Goal: Transaction & Acquisition: Purchase product/service

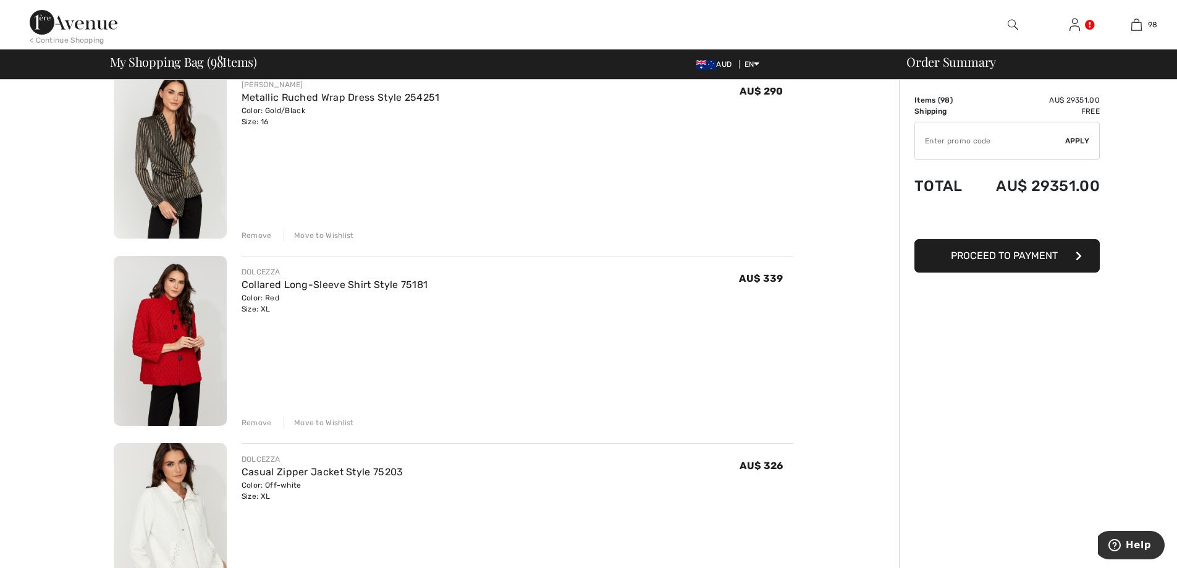
scroll to position [5354, 0]
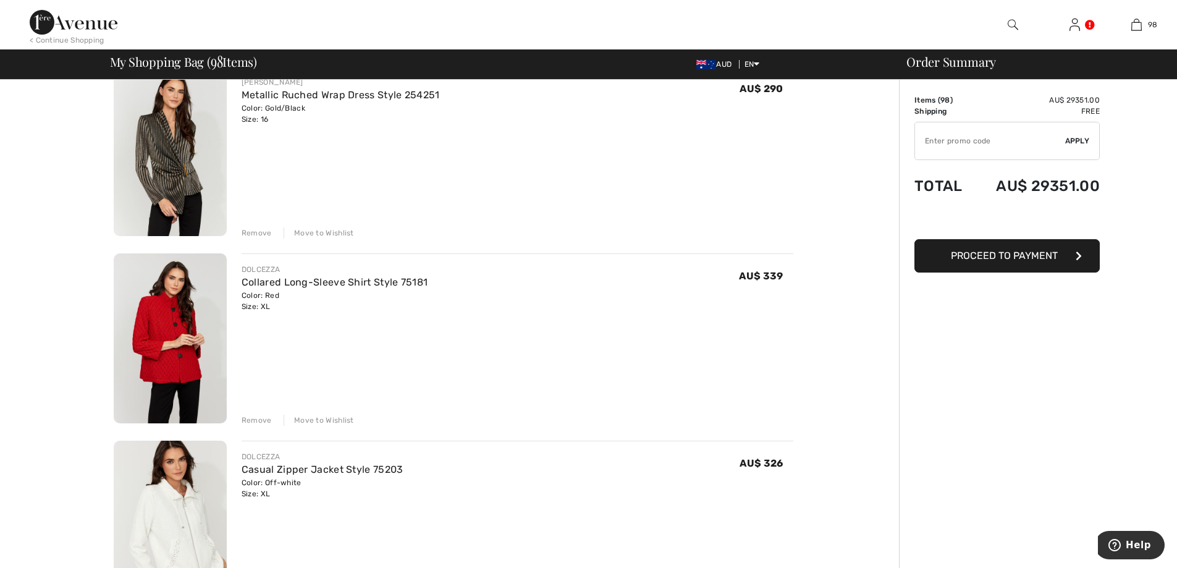
click at [324, 419] on div "Move to Wishlist" at bounding box center [319, 420] width 70 height 11
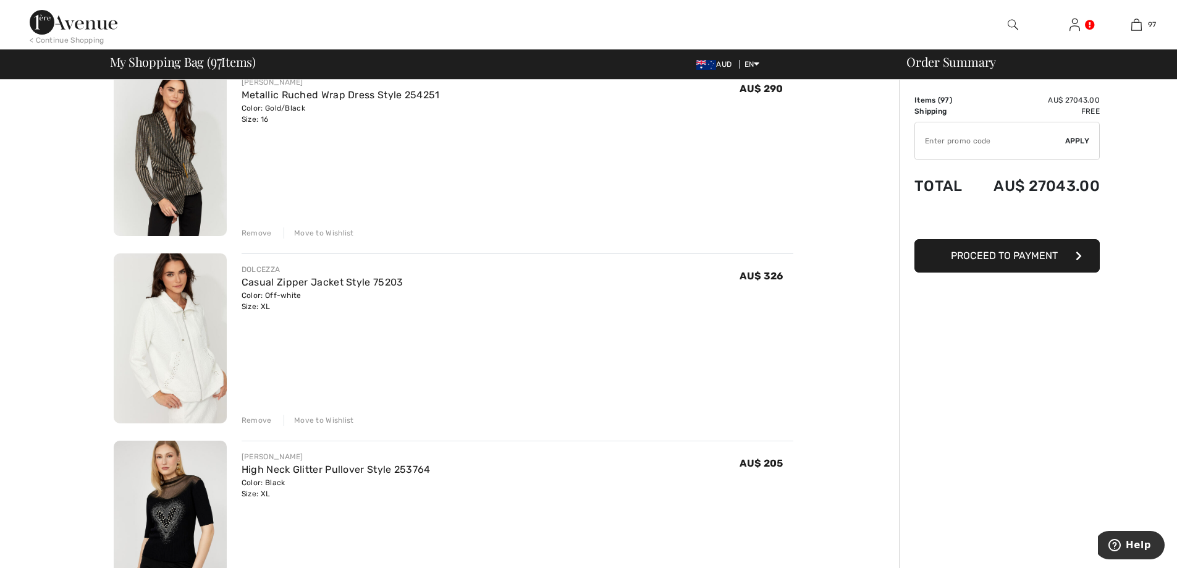
click at [324, 419] on div "Move to Wishlist" at bounding box center [319, 420] width 70 height 11
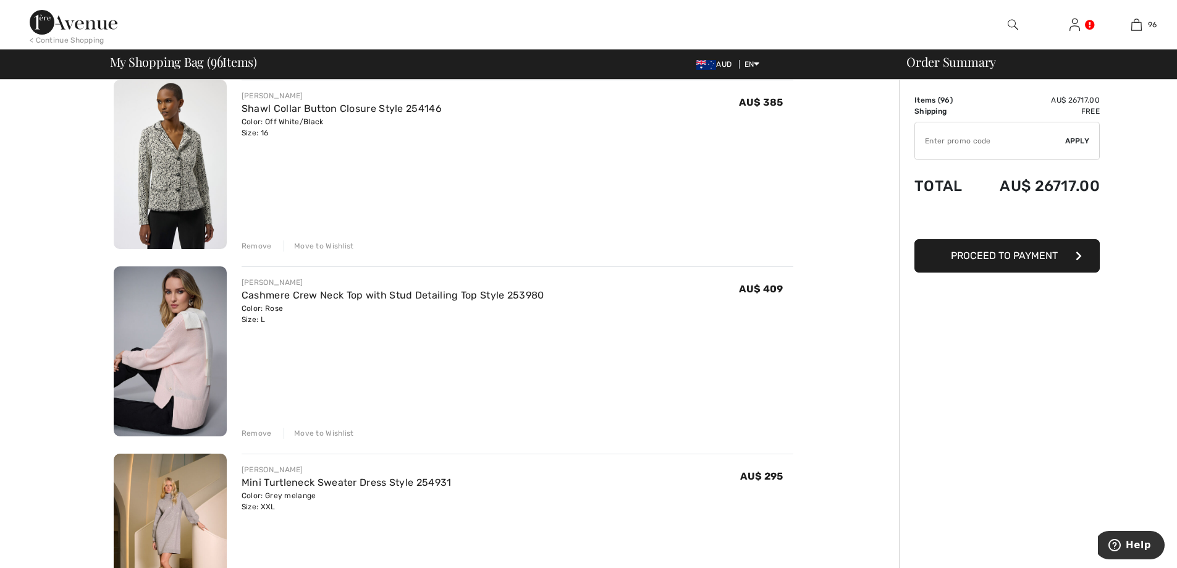
scroll to position [6693, 0]
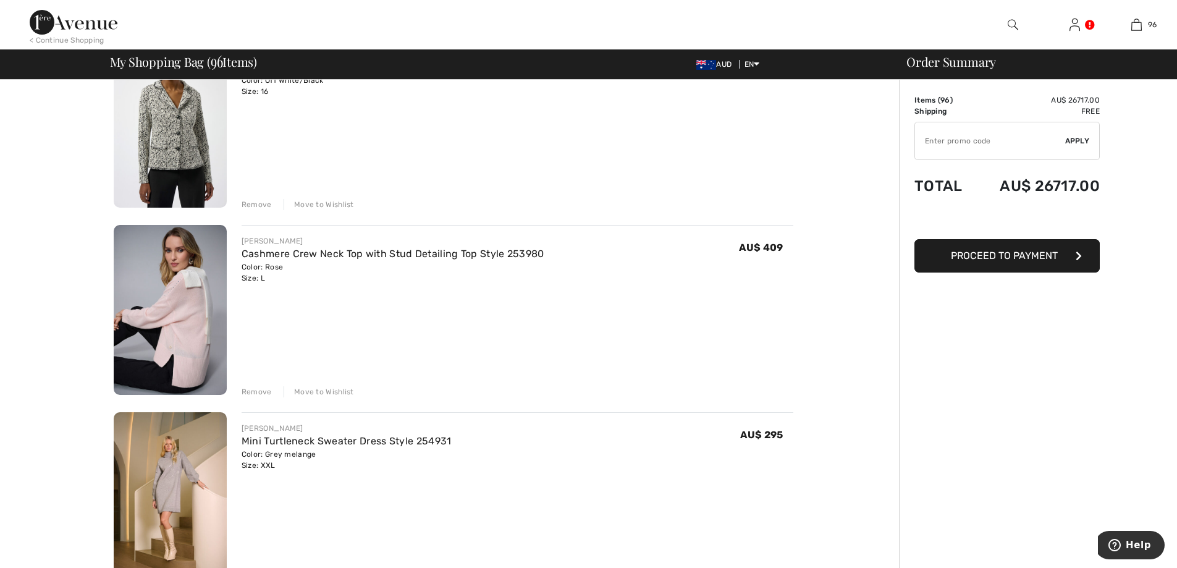
click at [326, 390] on div "Move to Wishlist" at bounding box center [319, 391] width 70 height 11
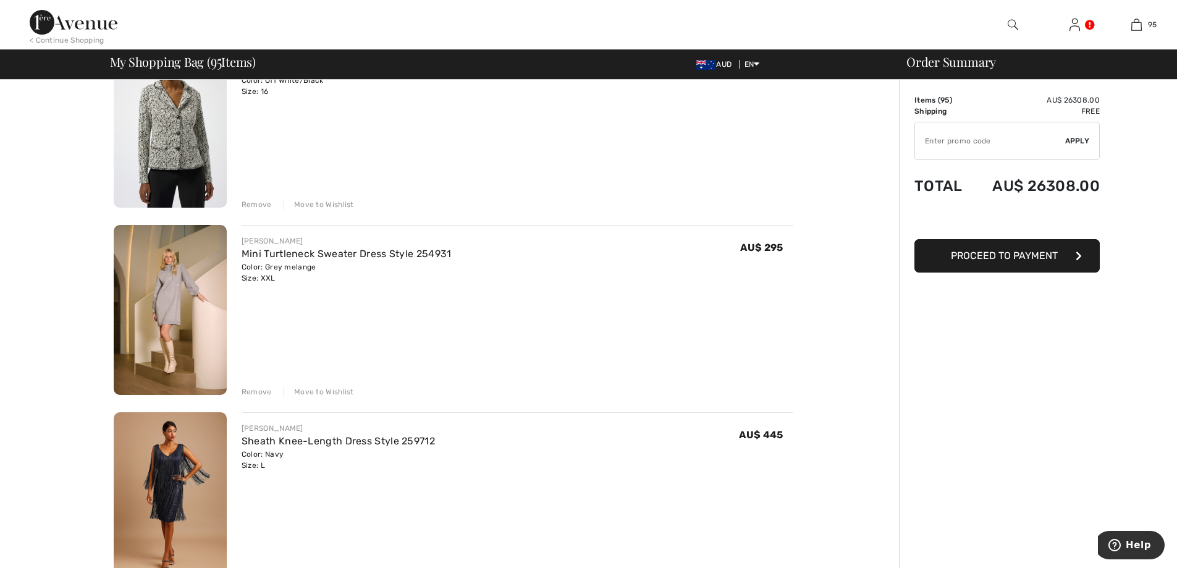
click at [326, 390] on div "Move to Wishlist" at bounding box center [319, 391] width 70 height 11
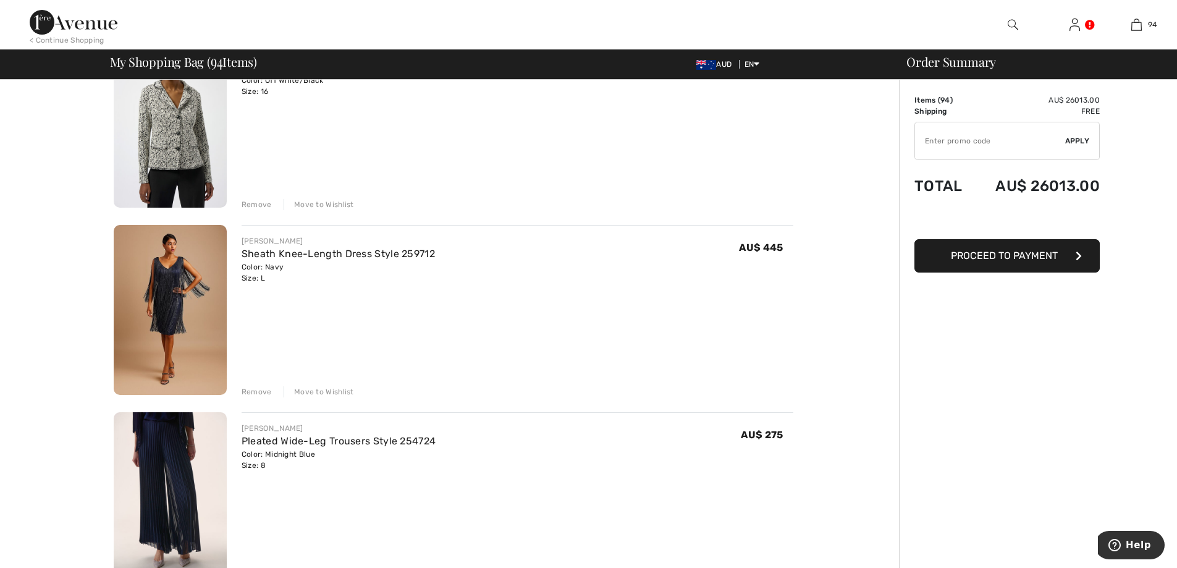
click at [326, 390] on div "Move to Wishlist" at bounding box center [319, 391] width 70 height 11
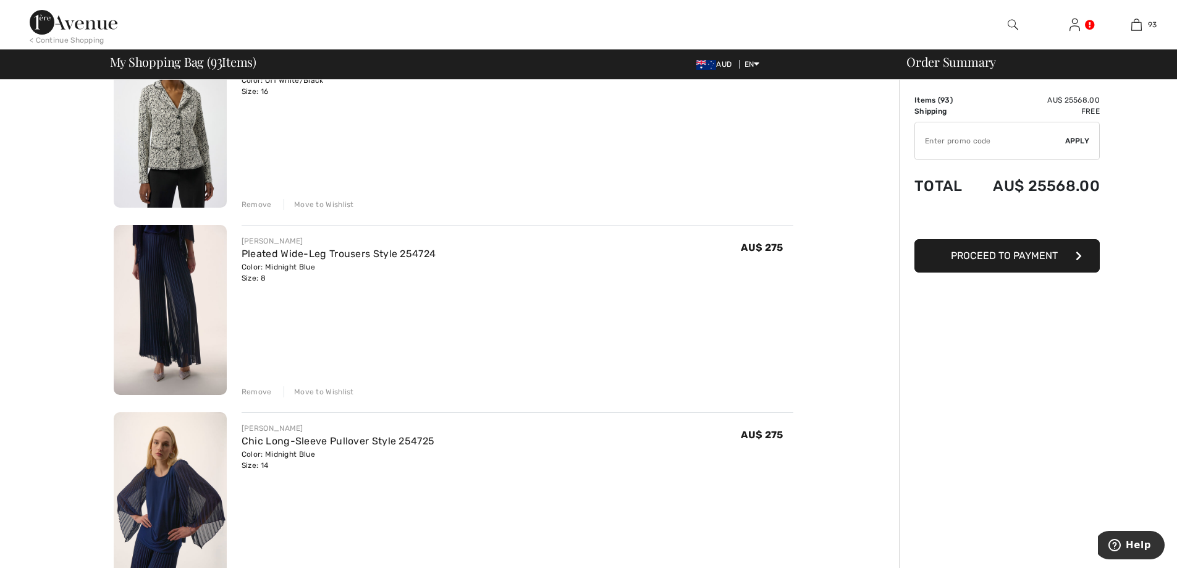
click at [326, 390] on div "Move to Wishlist" at bounding box center [319, 391] width 70 height 11
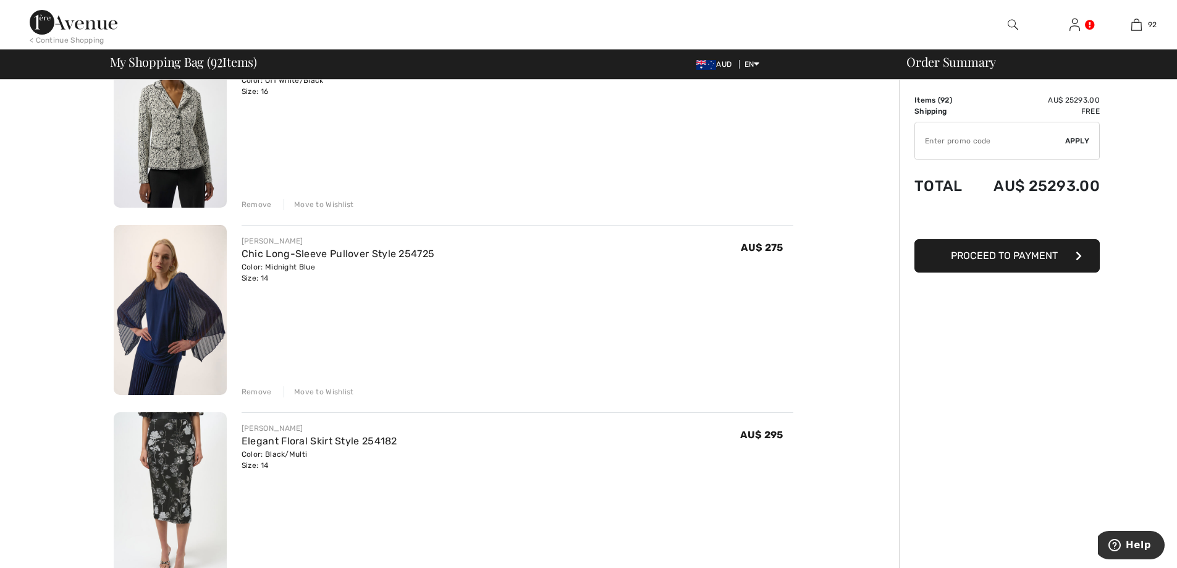
click at [326, 390] on div "Move to Wishlist" at bounding box center [319, 391] width 70 height 11
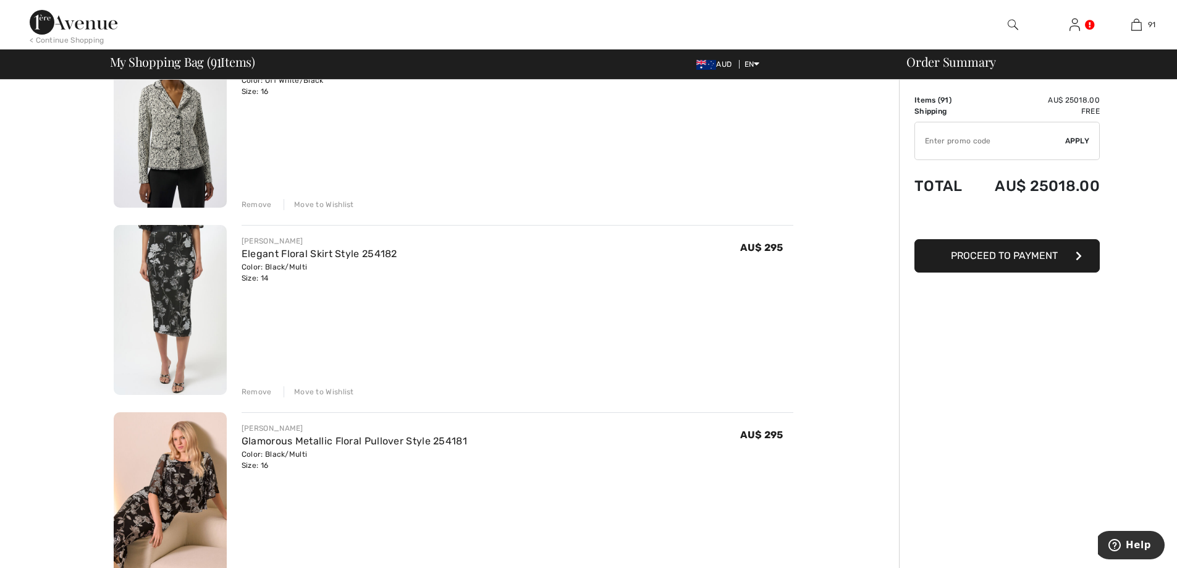
click at [326, 390] on div "Move to Wishlist" at bounding box center [319, 391] width 70 height 11
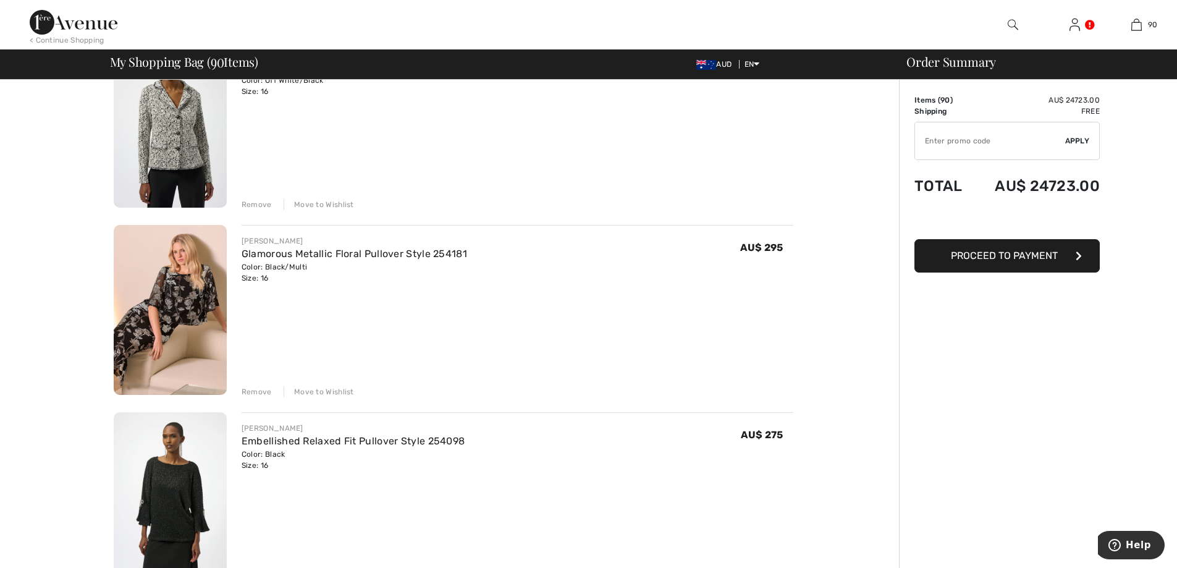
click at [326, 390] on div "Move to Wishlist" at bounding box center [319, 391] width 70 height 11
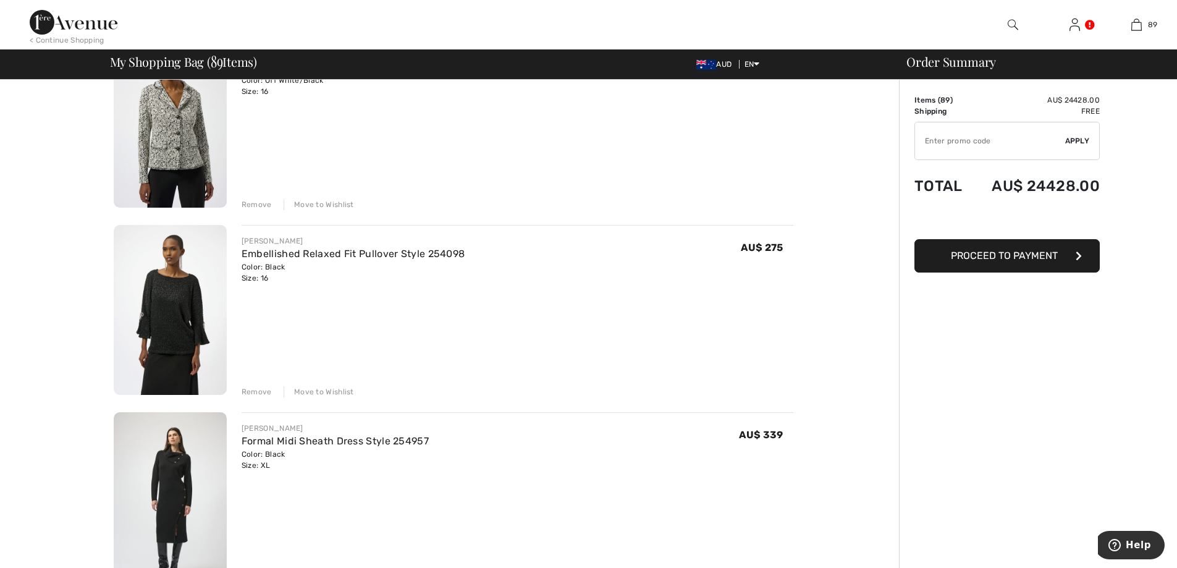
click at [326, 390] on div "Move to Wishlist" at bounding box center [319, 391] width 70 height 11
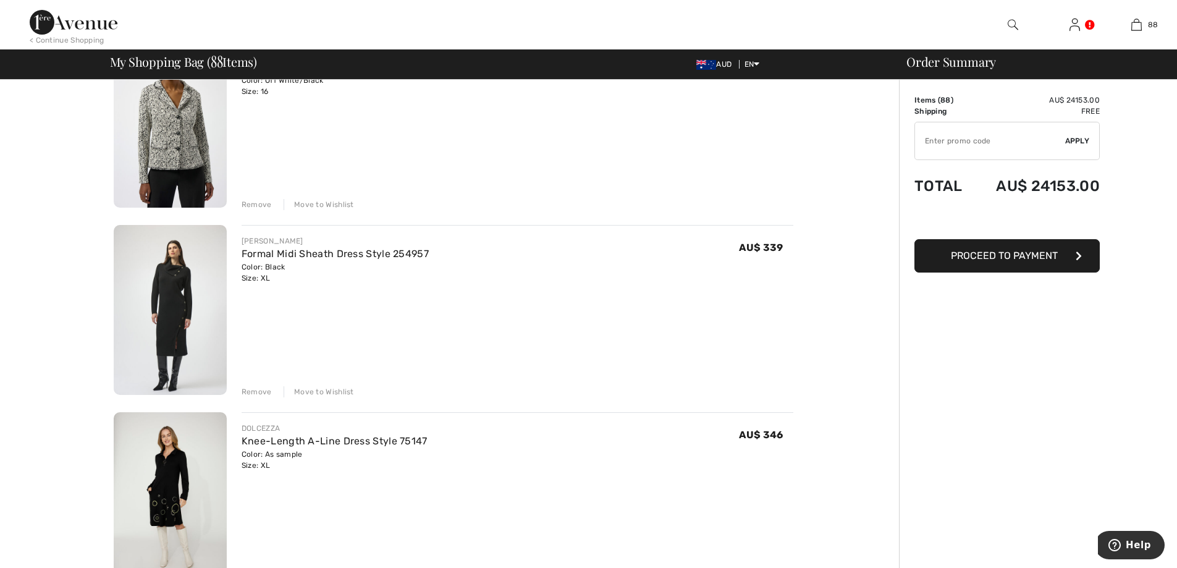
click at [326, 390] on div "Move to Wishlist" at bounding box center [319, 391] width 70 height 11
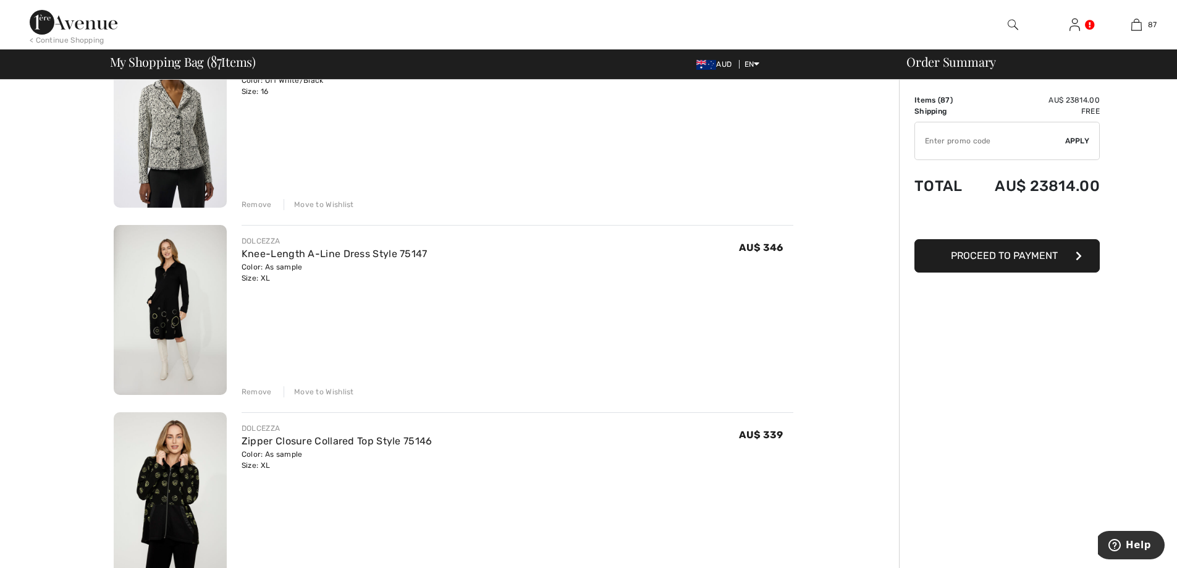
click at [326, 390] on div "Move to Wishlist" at bounding box center [319, 391] width 70 height 11
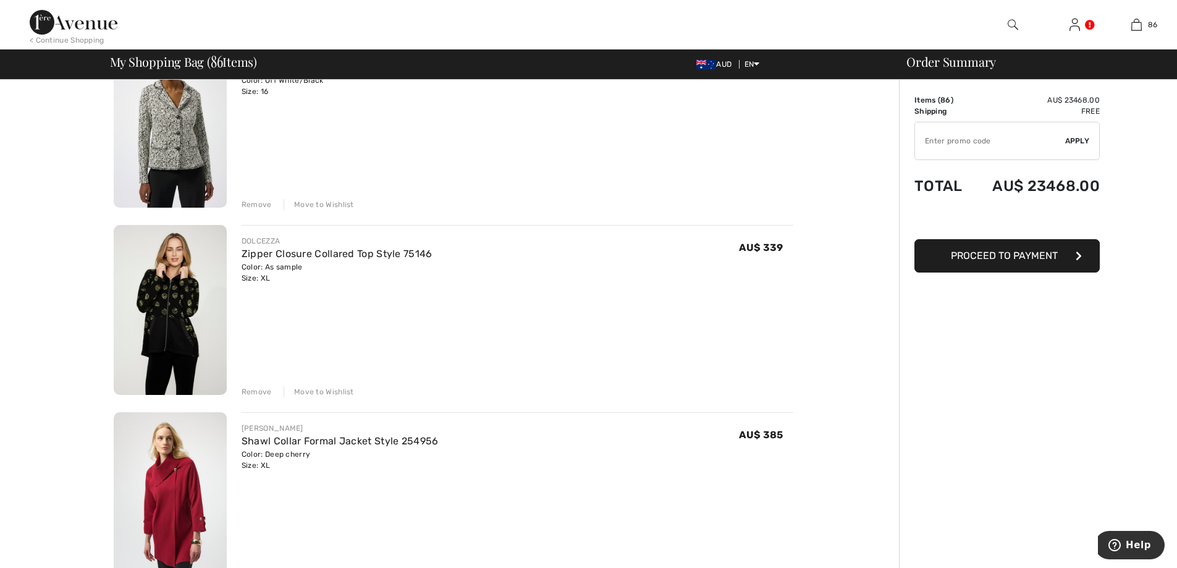
click at [326, 390] on div "Move to Wishlist" at bounding box center [319, 391] width 70 height 11
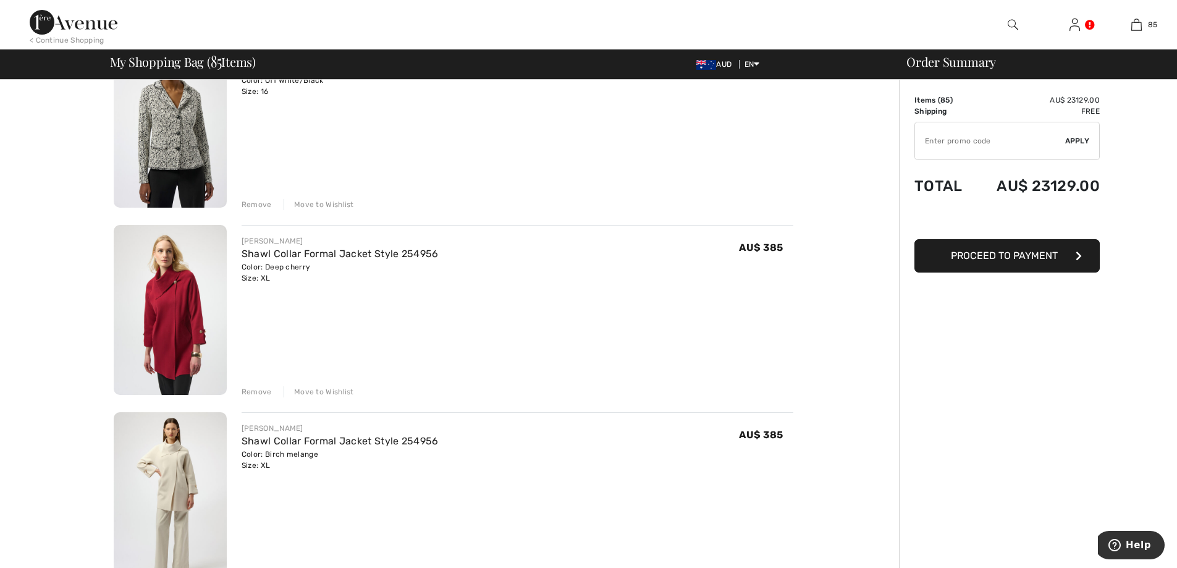
click at [326, 390] on div "Move to Wishlist" at bounding box center [319, 391] width 70 height 11
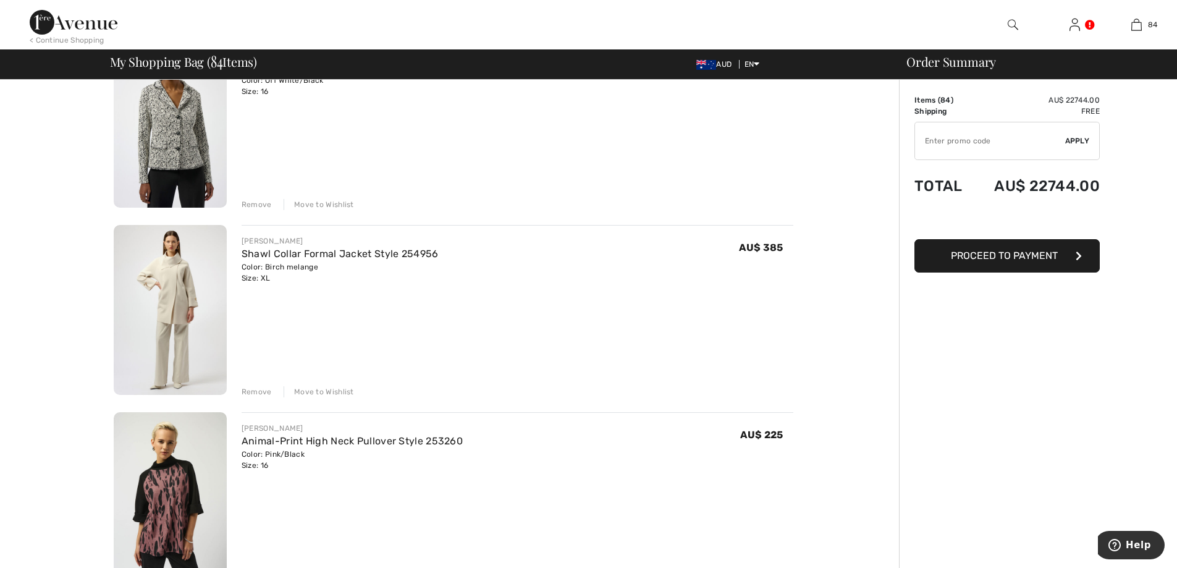
click at [326, 390] on div "Move to Wishlist" at bounding box center [319, 391] width 70 height 11
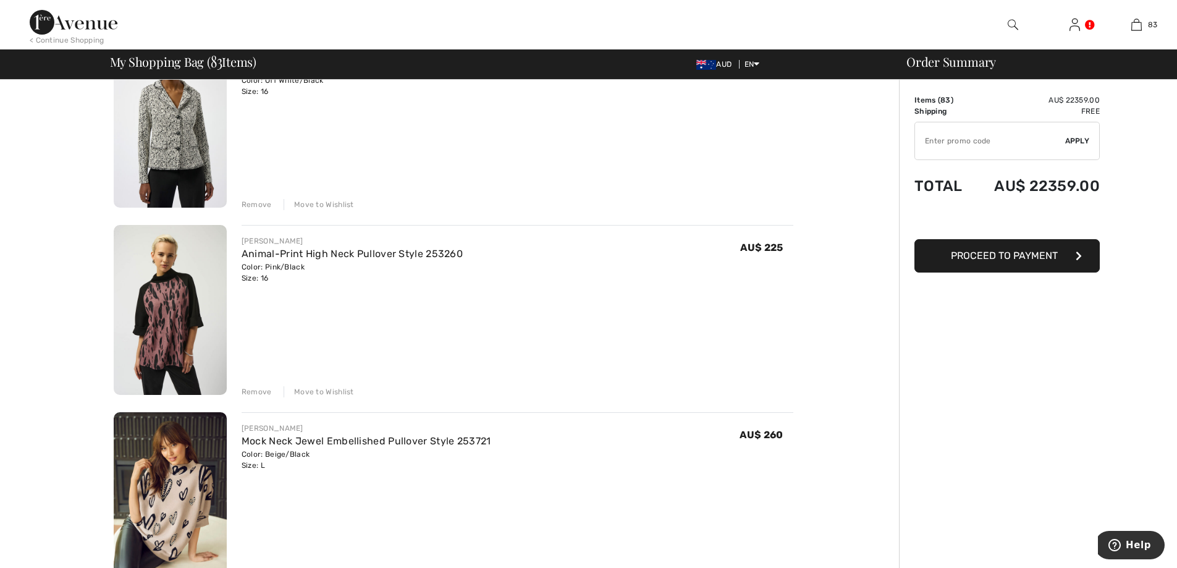
click at [326, 390] on div "Move to Wishlist" at bounding box center [319, 391] width 70 height 11
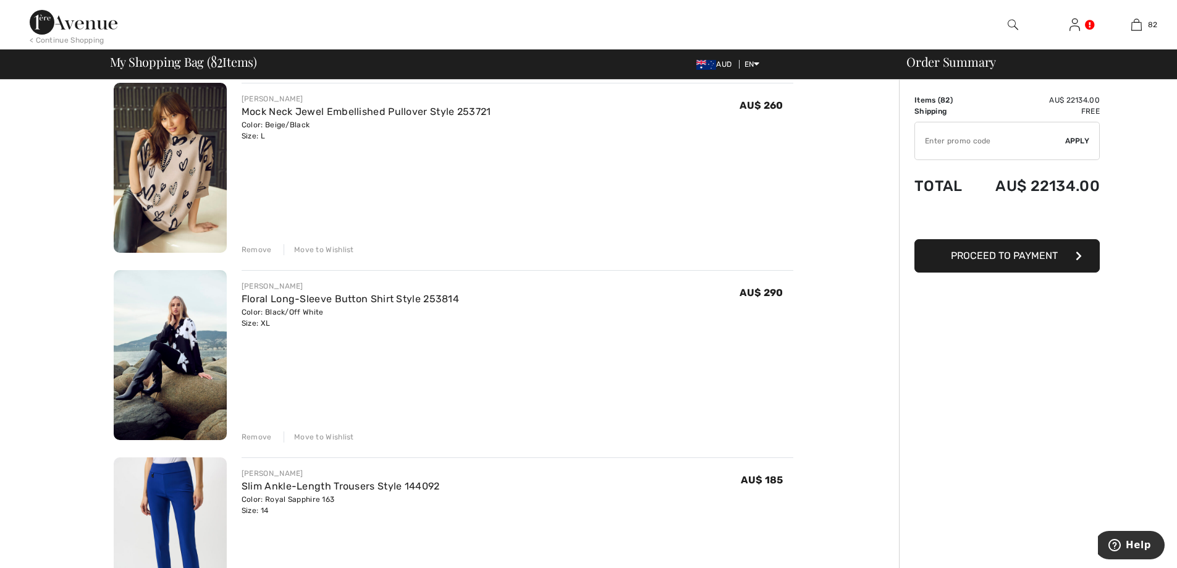
scroll to position [6837, 0]
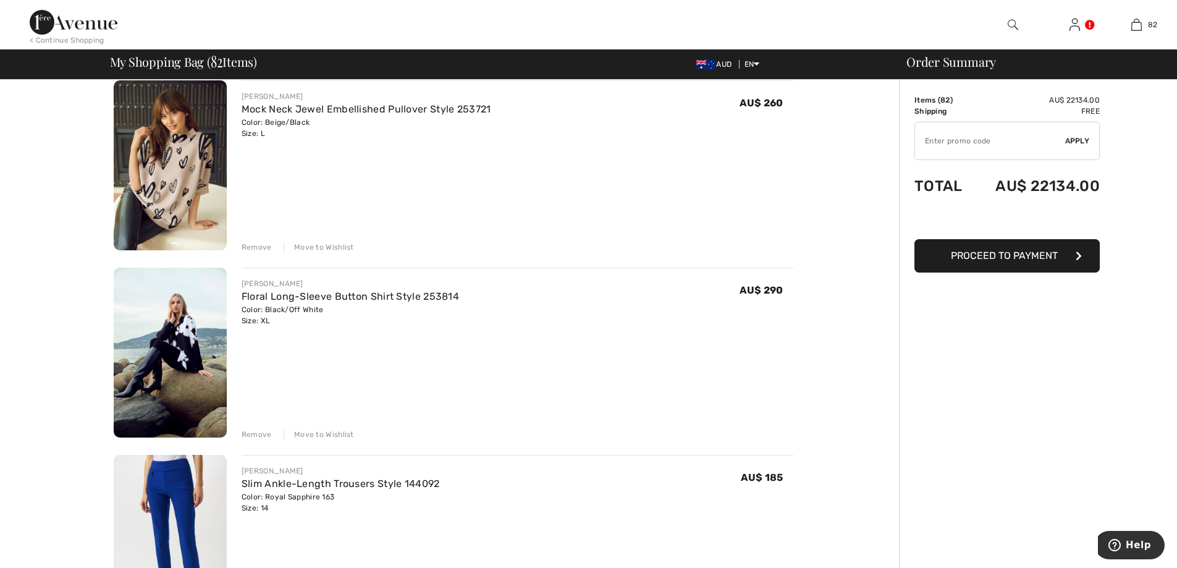
click at [332, 432] on div "Move to Wishlist" at bounding box center [319, 434] width 70 height 11
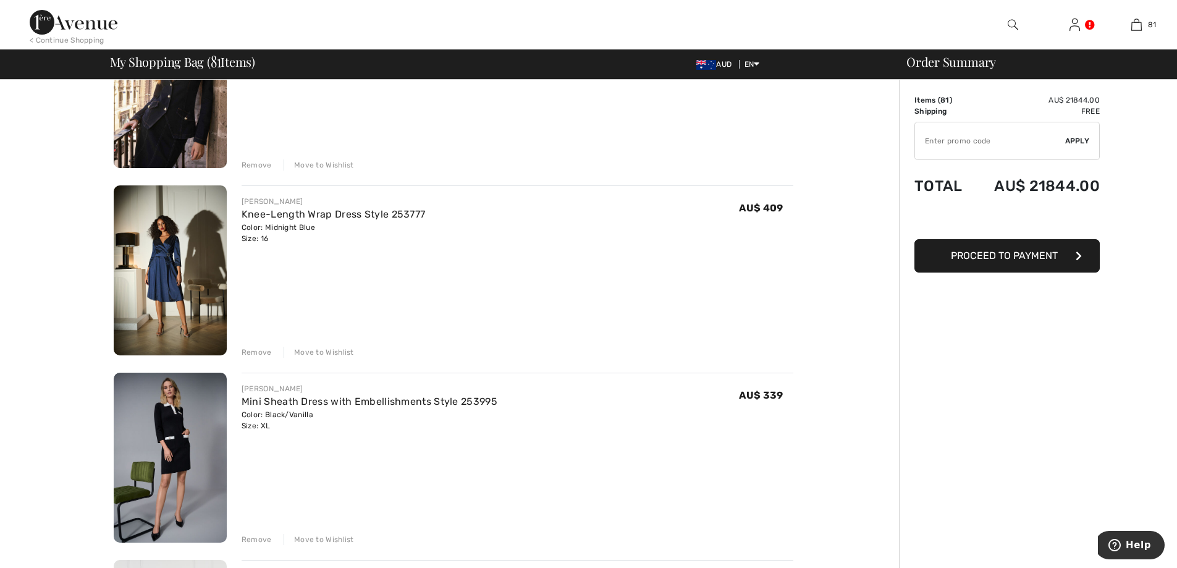
scroll to position [8978, 0]
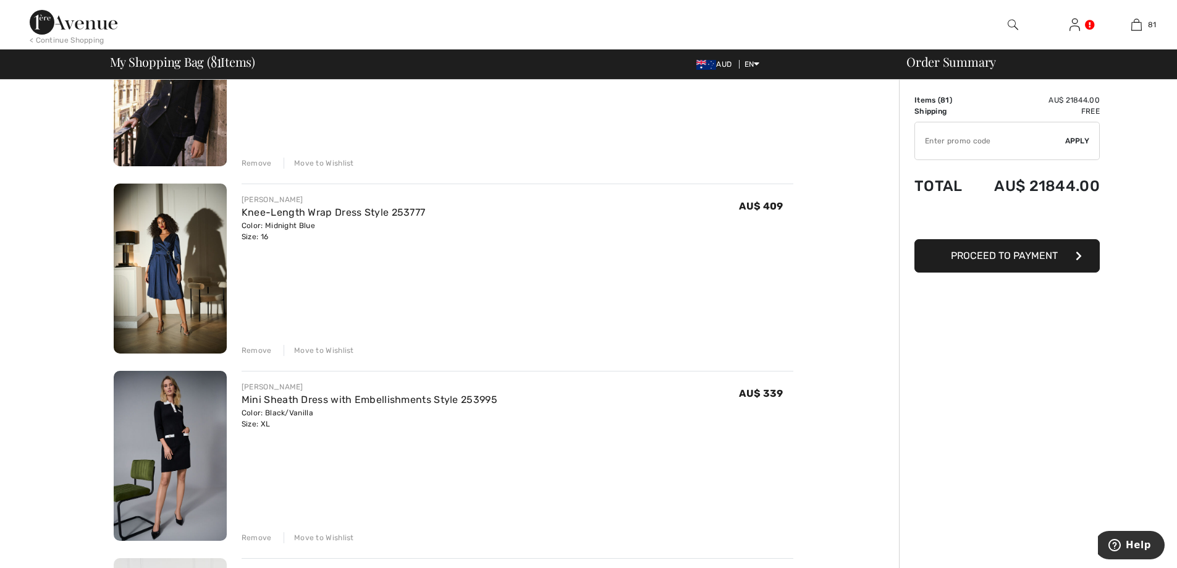
click at [321, 347] on div "Move to Wishlist" at bounding box center [319, 350] width 70 height 11
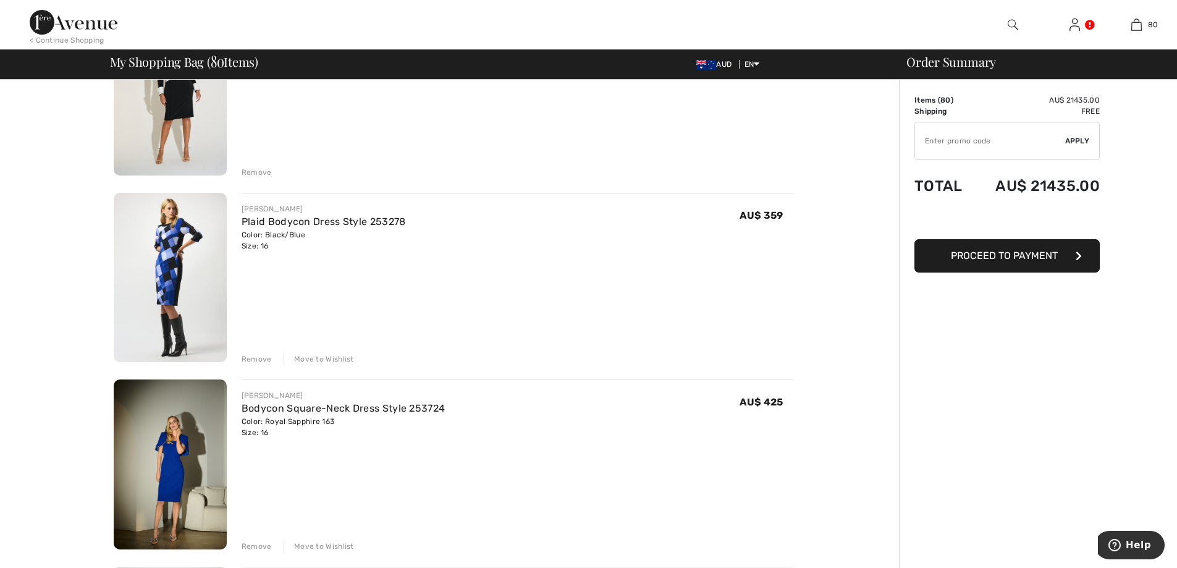
scroll to position [9720, 0]
click at [327, 355] on div "Move to Wishlist" at bounding box center [319, 357] width 70 height 11
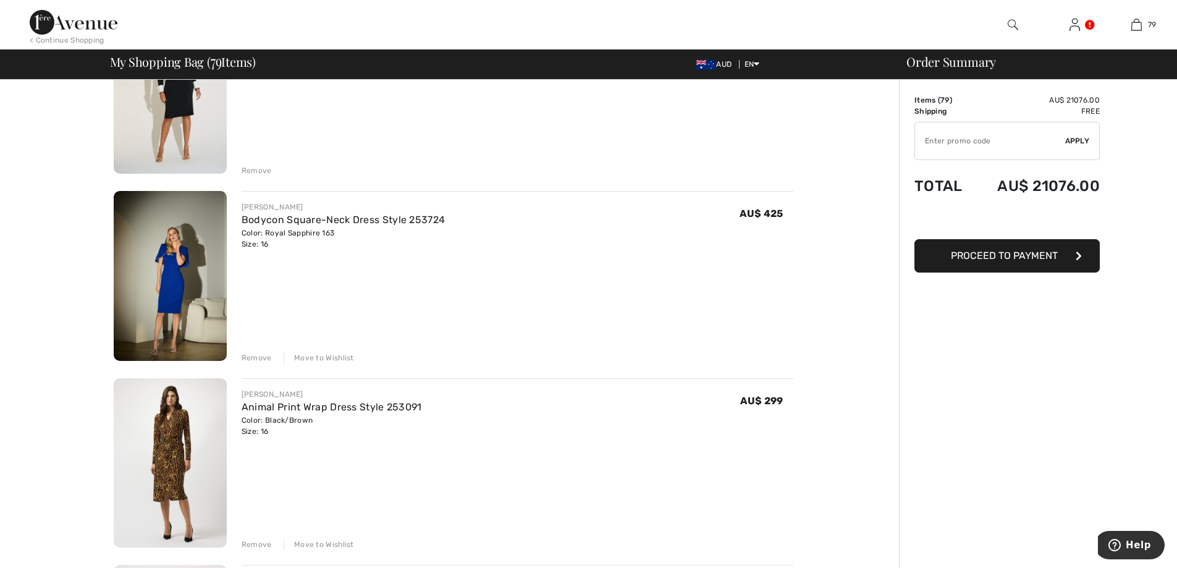
click at [322, 356] on div "Move to Wishlist" at bounding box center [319, 357] width 70 height 11
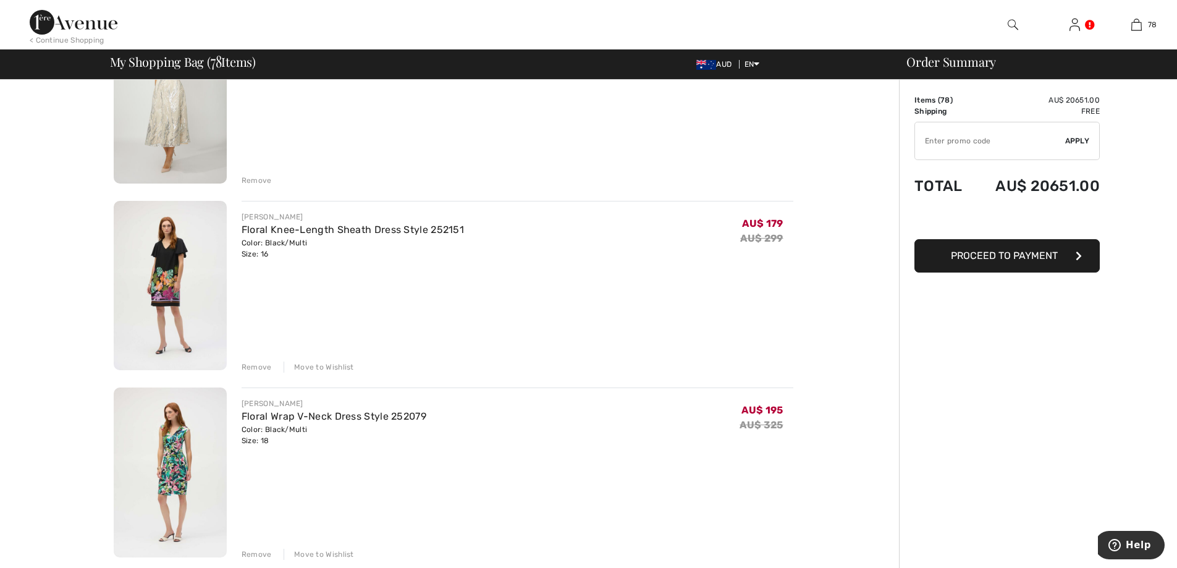
scroll to position [10297, 0]
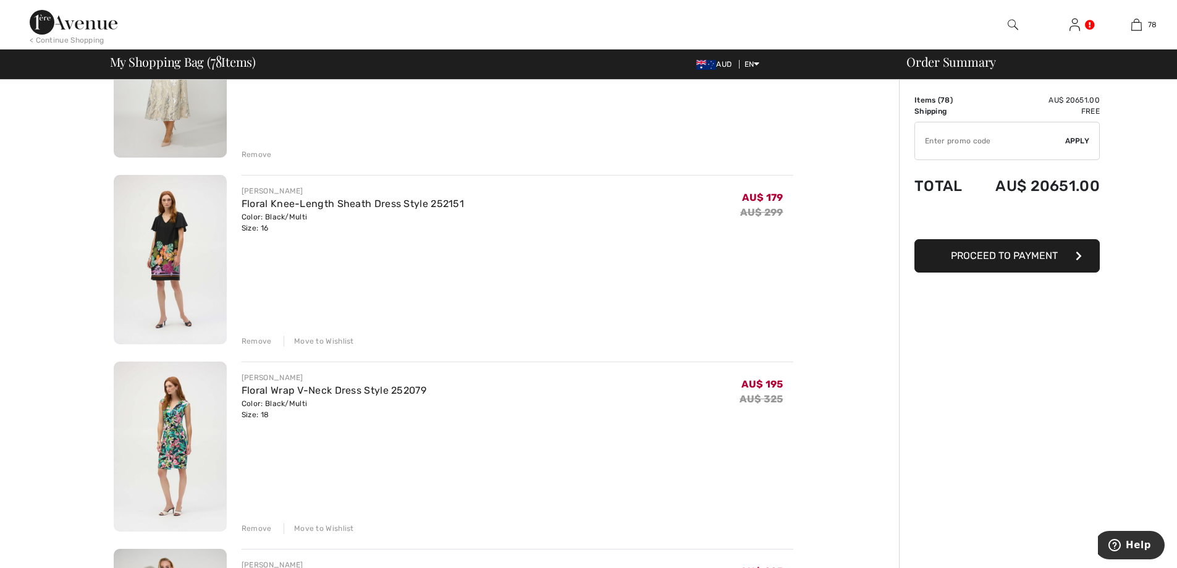
click at [337, 340] on div "Move to Wishlist" at bounding box center [319, 340] width 70 height 11
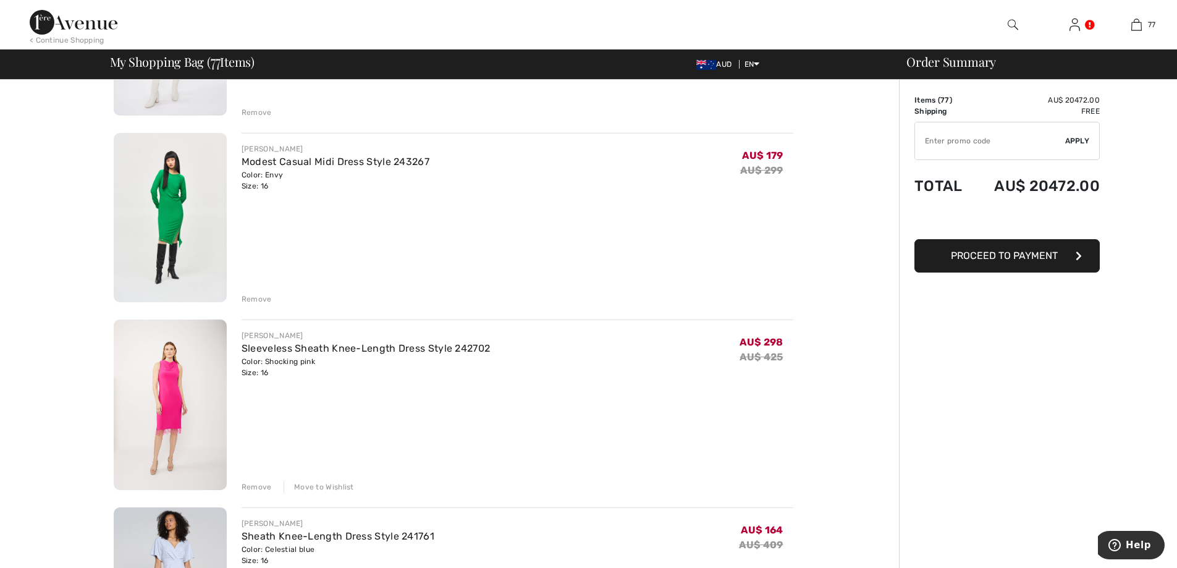
scroll to position [12418, 0]
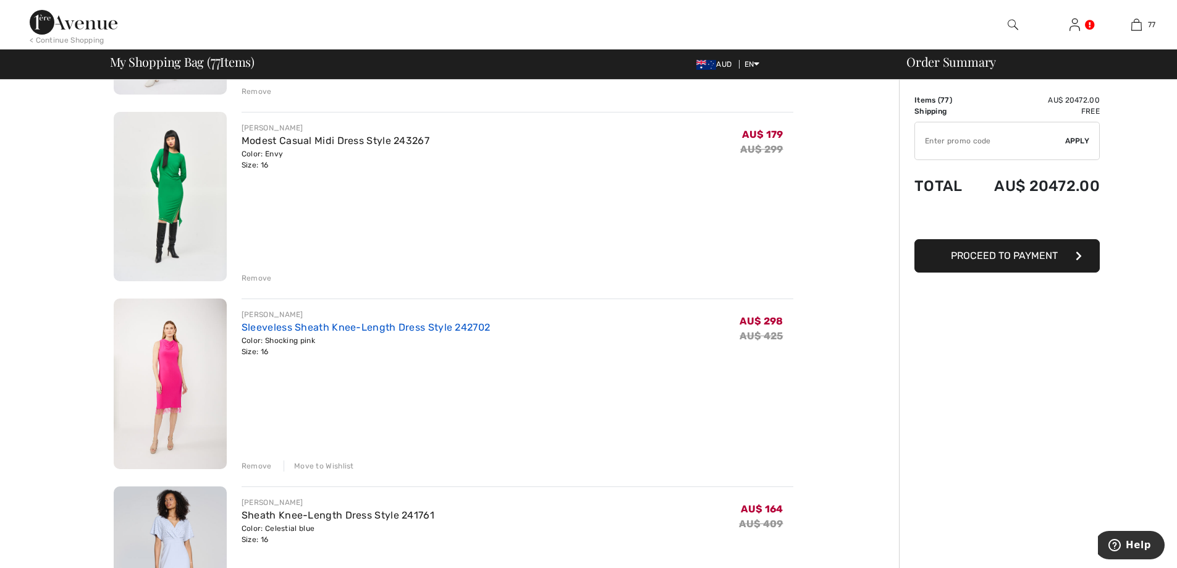
click at [277, 326] on link "Sleeveless Sheath Knee-Length Dress Style 242702" at bounding box center [366, 327] width 248 height 12
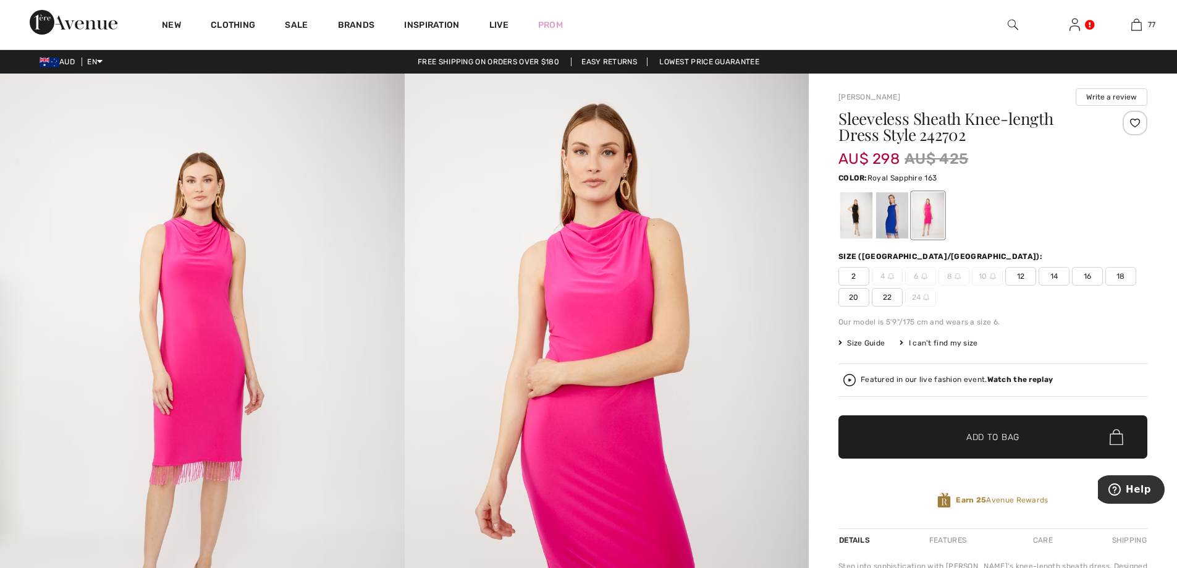
click at [892, 217] on div at bounding box center [892, 215] width 32 height 46
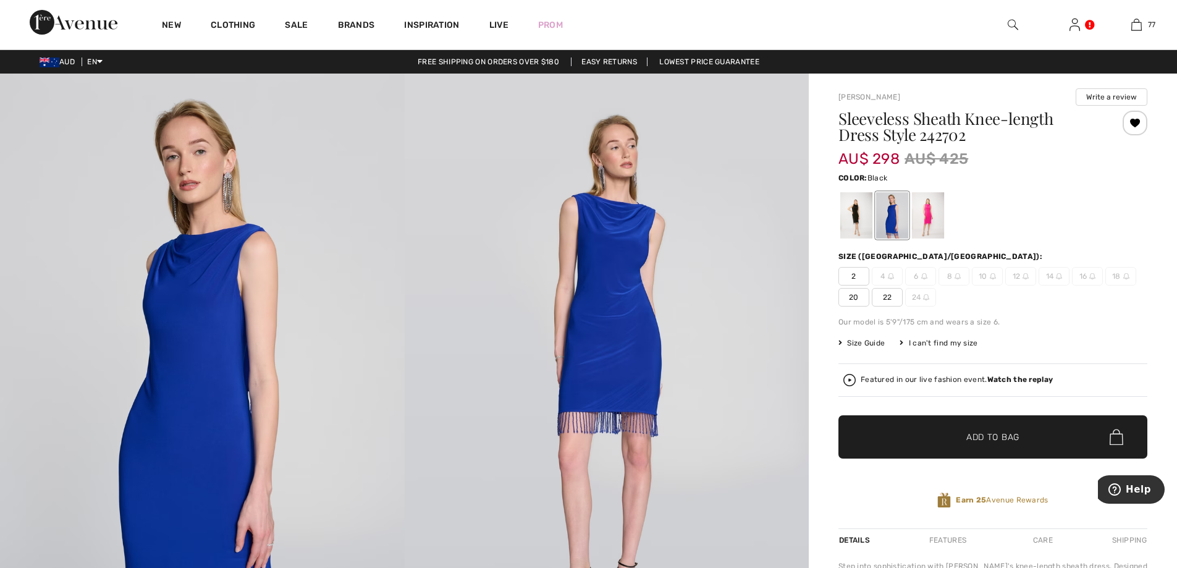
click at [851, 214] on div at bounding box center [856, 215] width 32 height 46
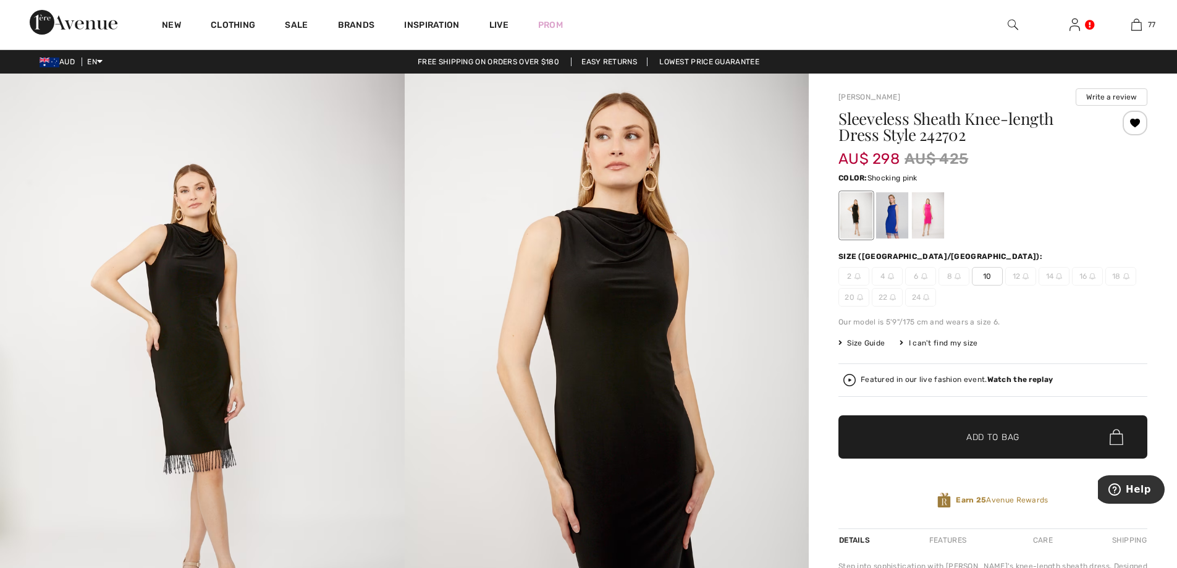
click at [929, 214] on div at bounding box center [928, 215] width 32 height 46
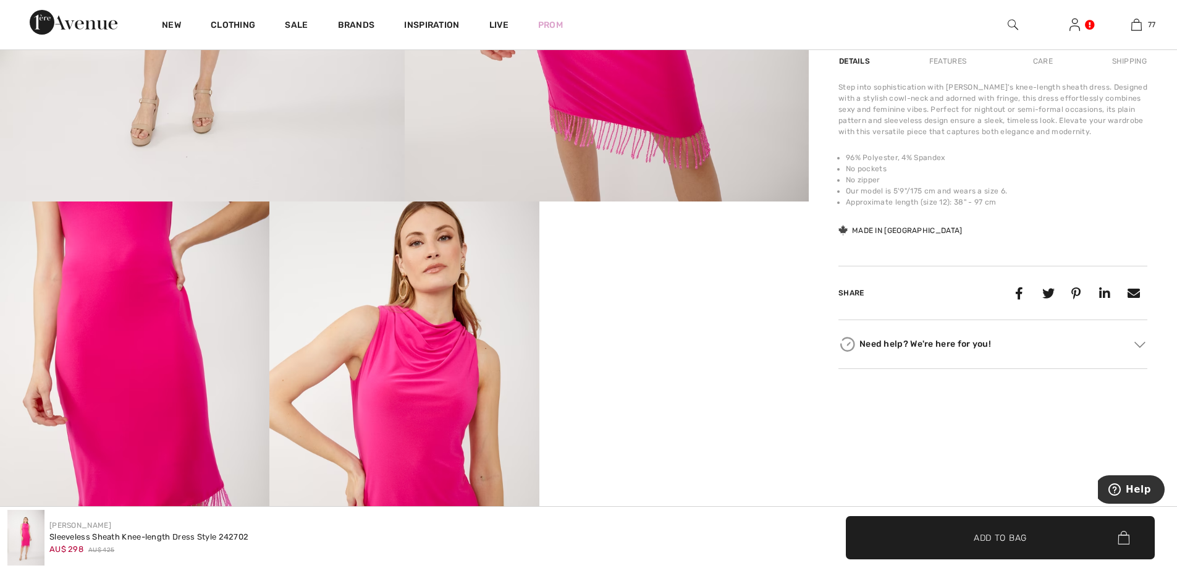
scroll to position [515, 0]
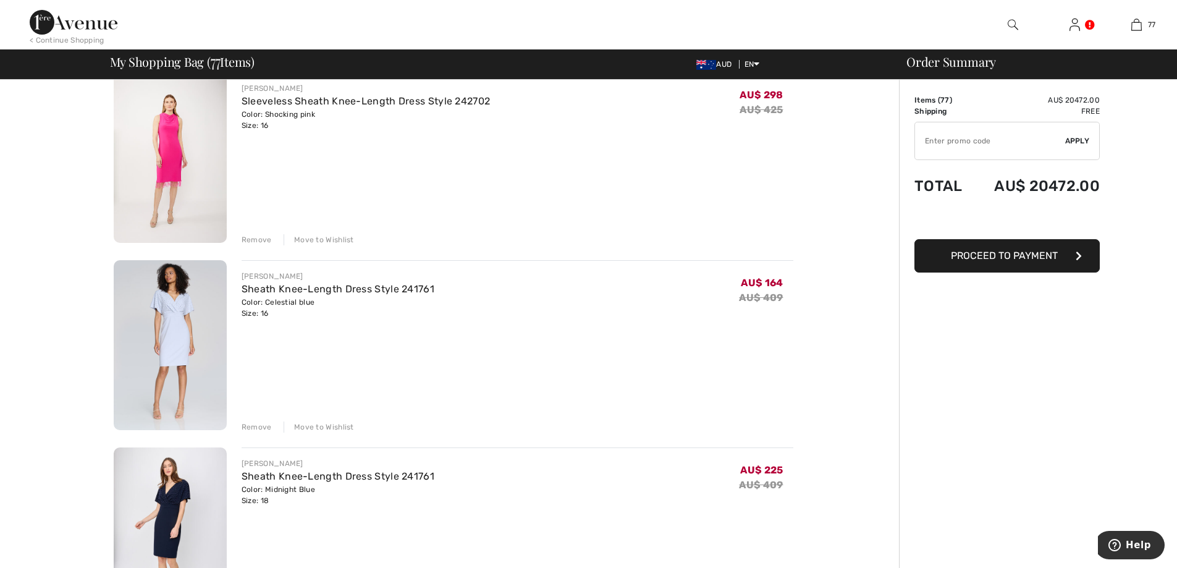
scroll to position [12644, 0]
click at [306, 285] on link "Sheath Knee-Length Dress Style 241761" at bounding box center [338, 288] width 193 height 12
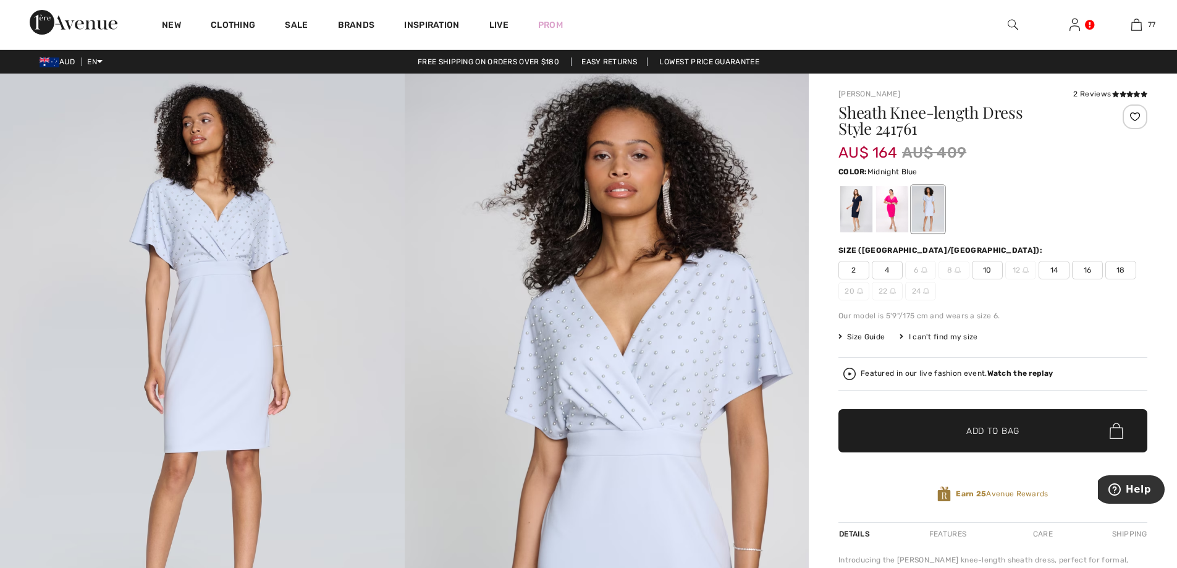
click at [854, 206] on div at bounding box center [856, 209] width 32 height 46
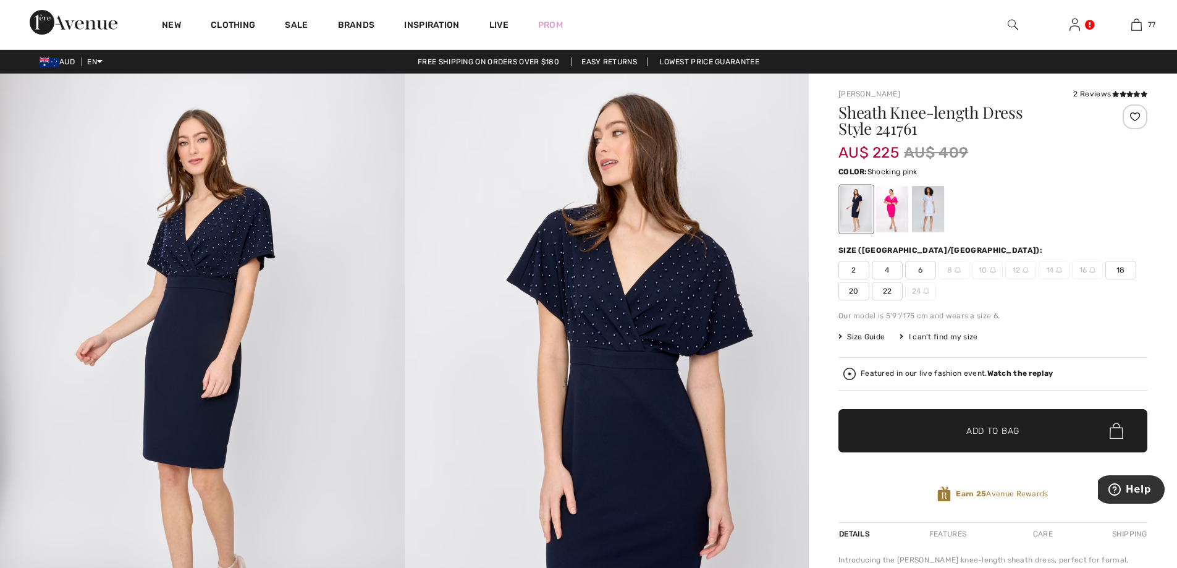
click at [893, 205] on div at bounding box center [892, 209] width 32 height 46
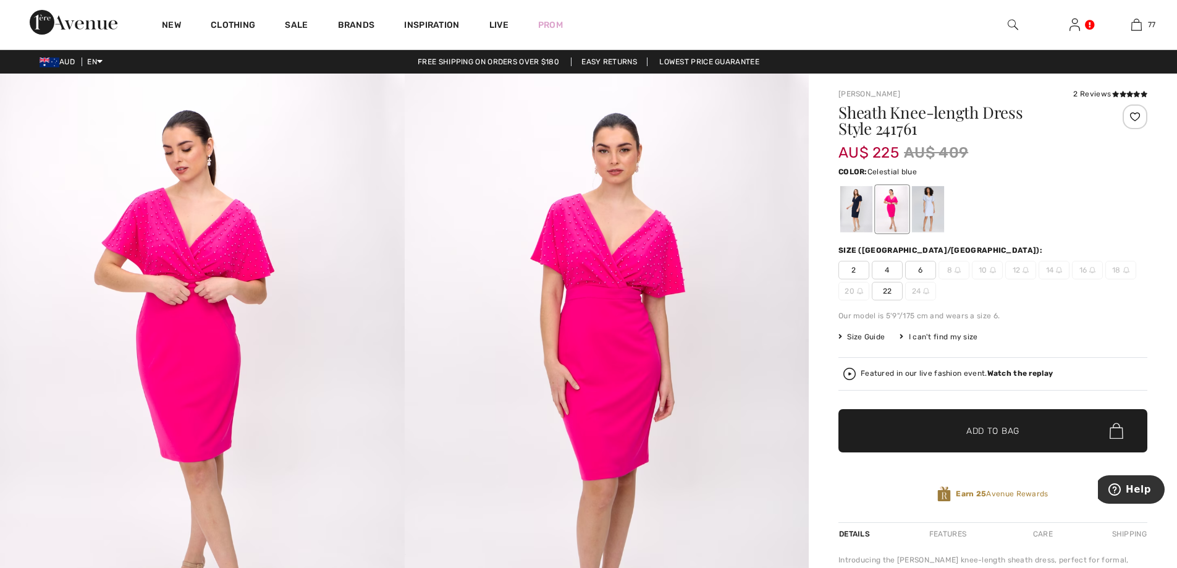
click at [931, 204] on div at bounding box center [928, 209] width 32 height 46
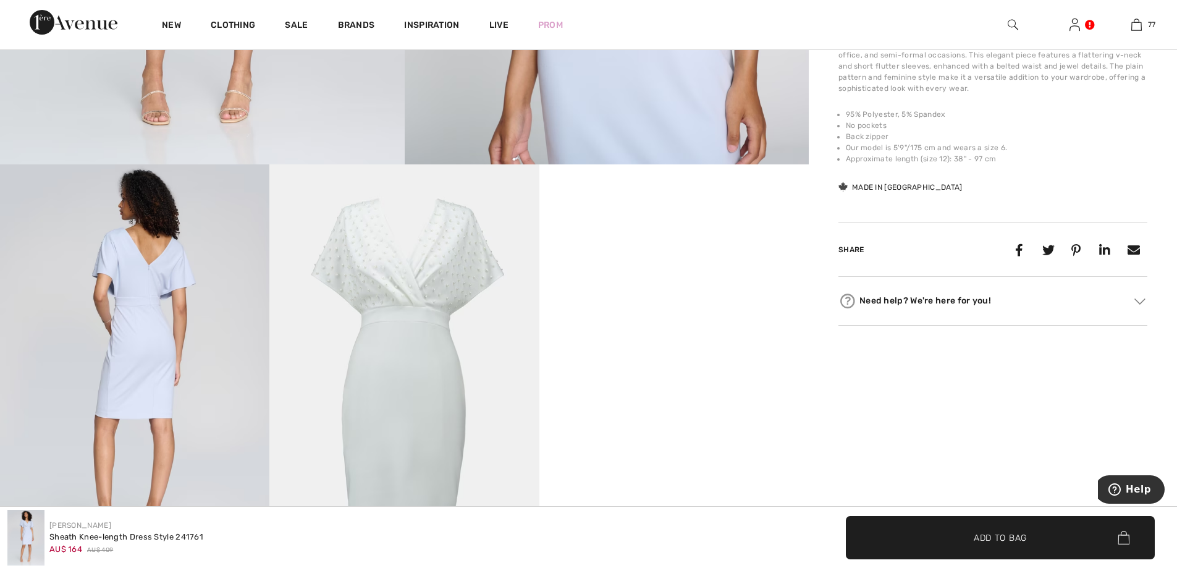
scroll to position [597, 0]
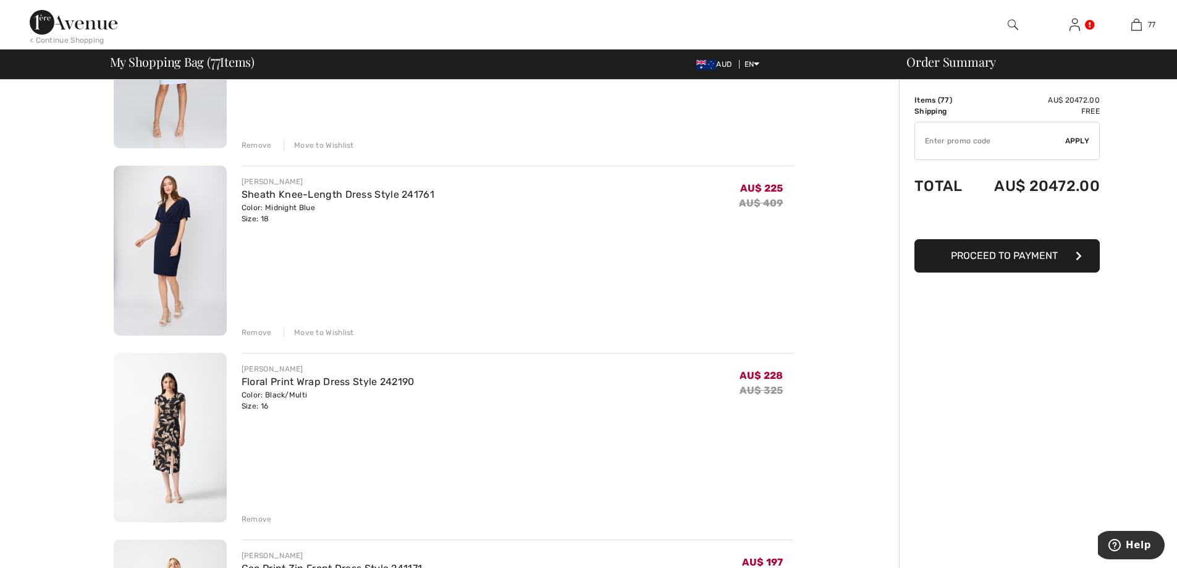
scroll to position [12933, 0]
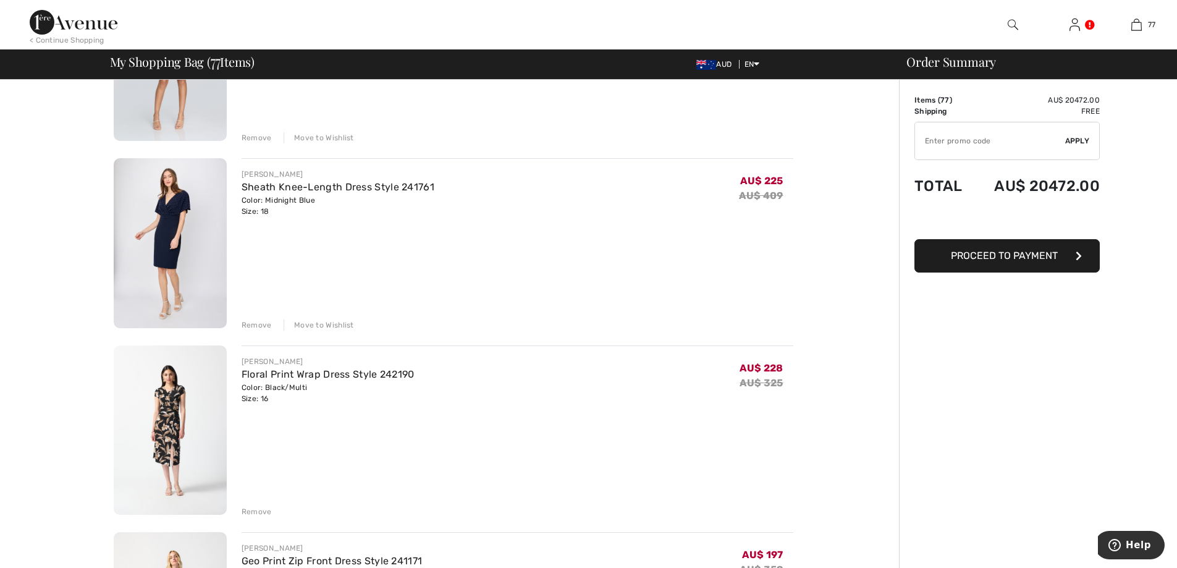
click at [321, 324] on div "Move to Wishlist" at bounding box center [319, 324] width 70 height 11
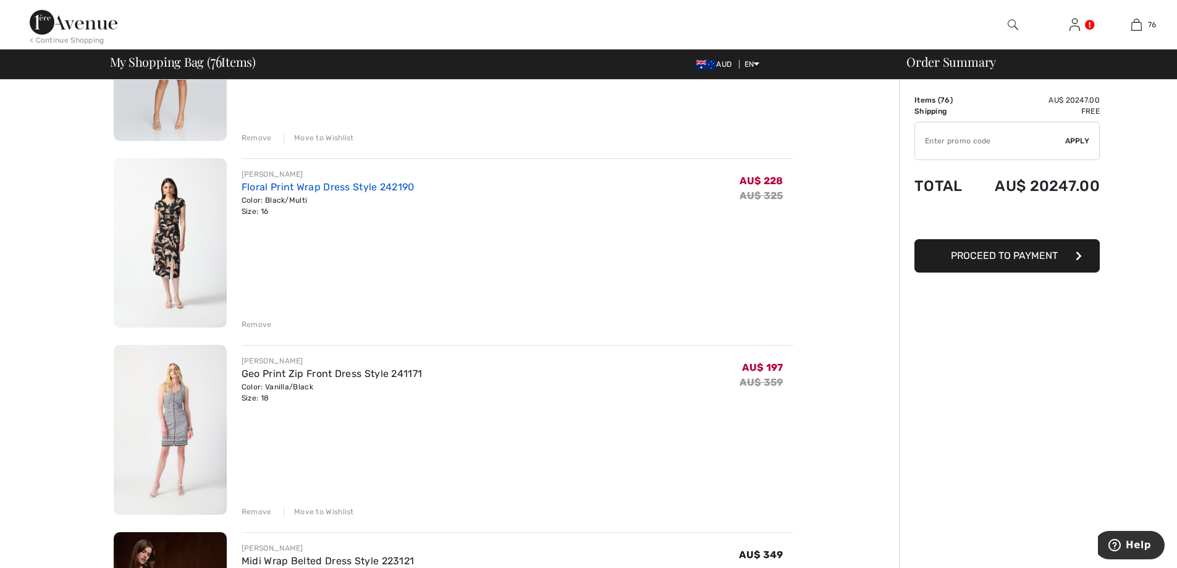
click at [285, 183] on link "Floral Print Wrap Dress Style 242190" at bounding box center [328, 187] width 173 height 12
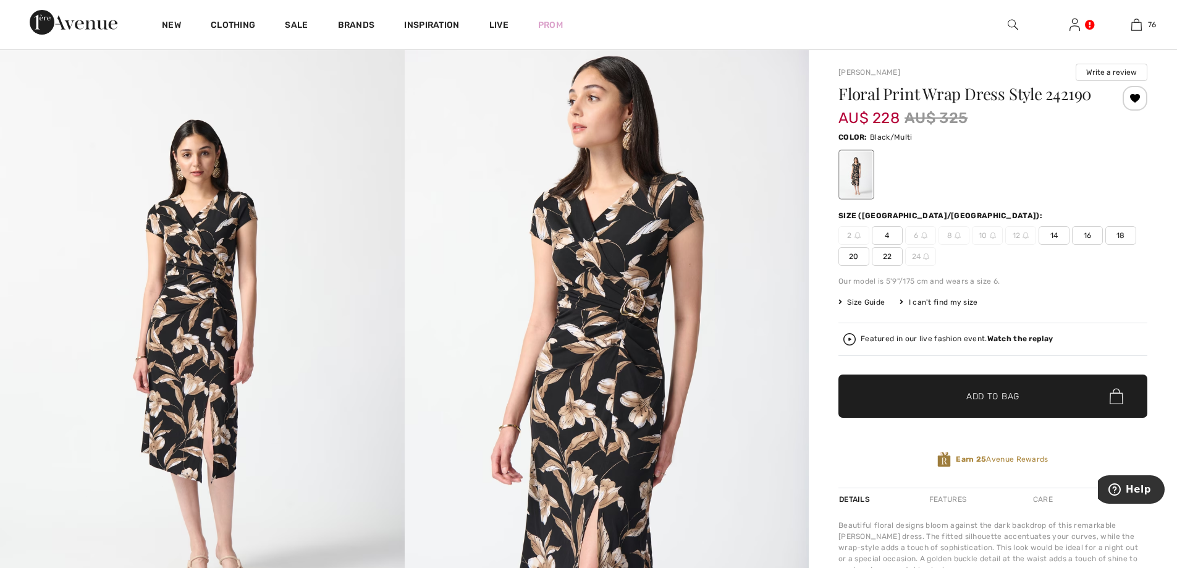
scroll to position [20, 0]
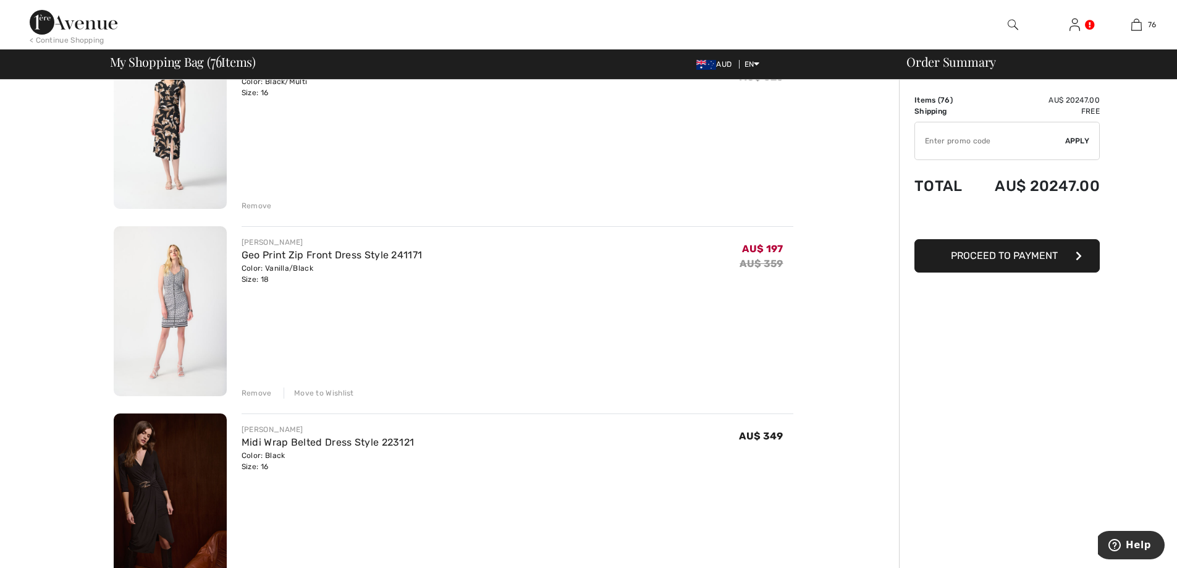
scroll to position [13077, 0]
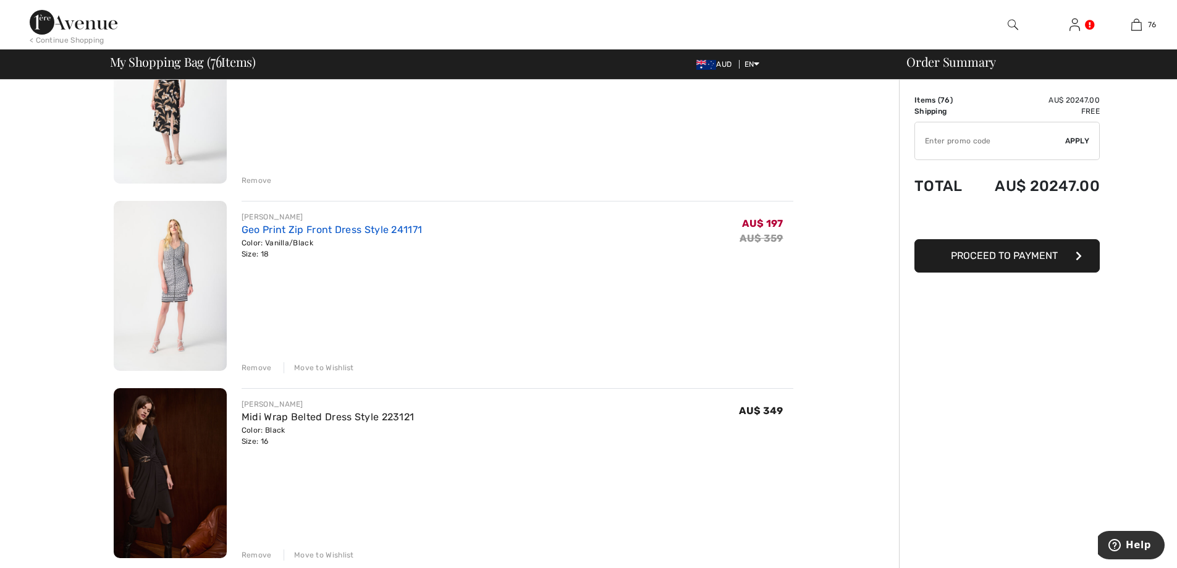
click at [310, 230] on link "Geo Print Zip Front Dress Style 241171" at bounding box center [332, 230] width 180 height 12
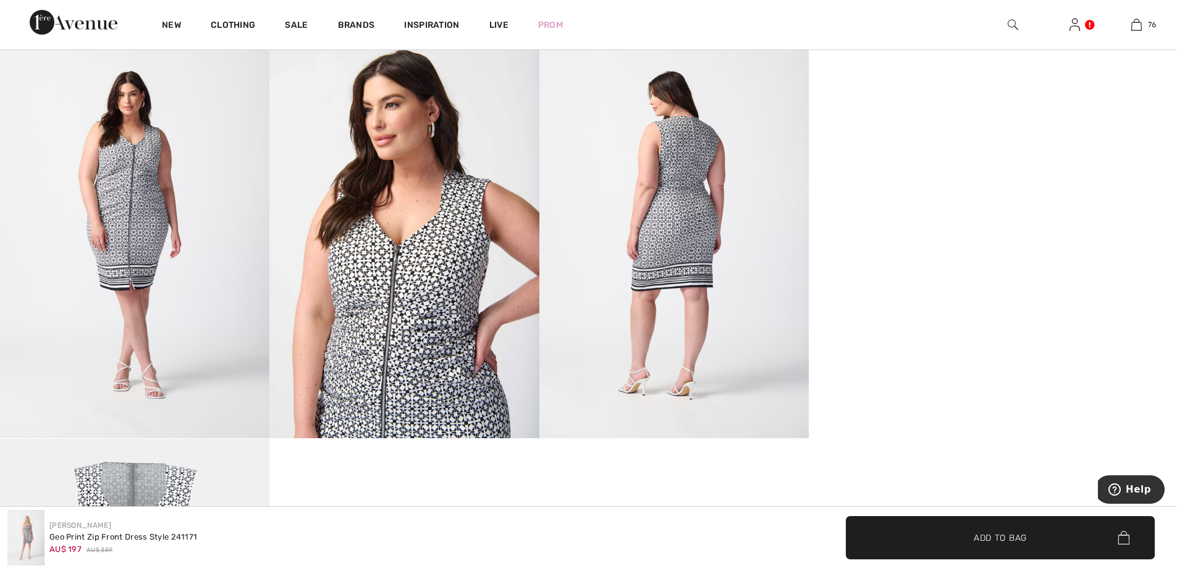
scroll to position [1030, 0]
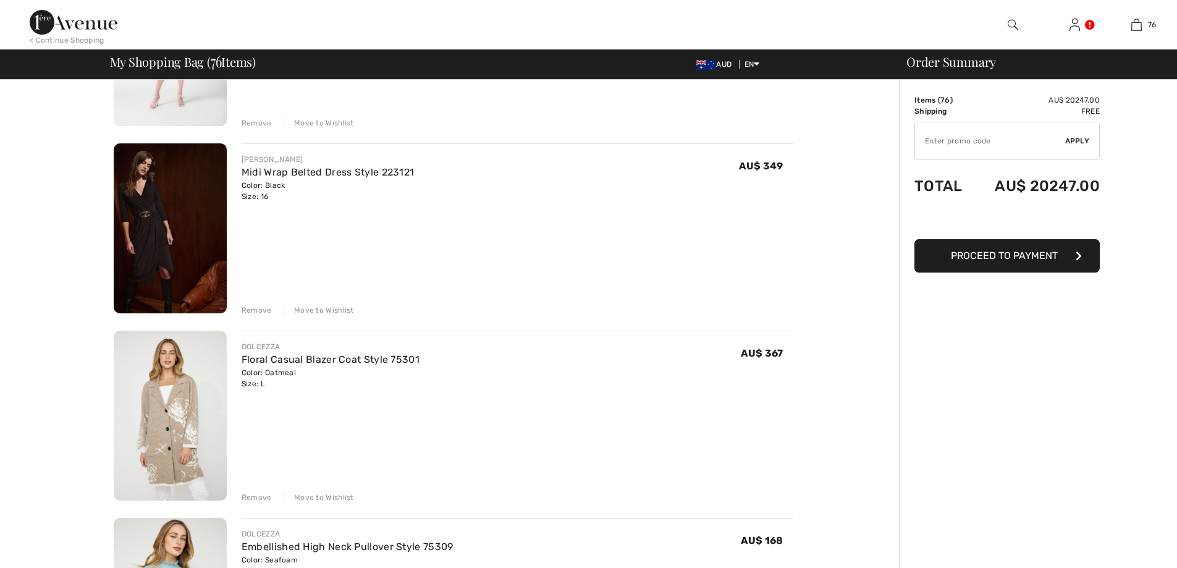
scroll to position [13344, 0]
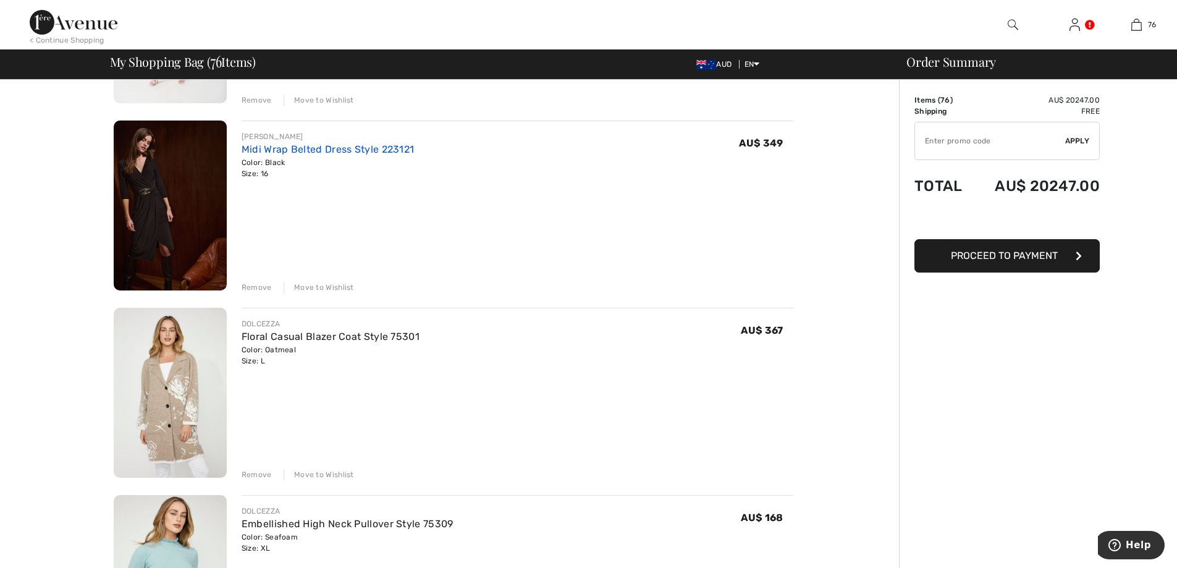
click at [279, 148] on link "Midi Wrap Belted Dress Style 223121" at bounding box center [328, 149] width 173 height 12
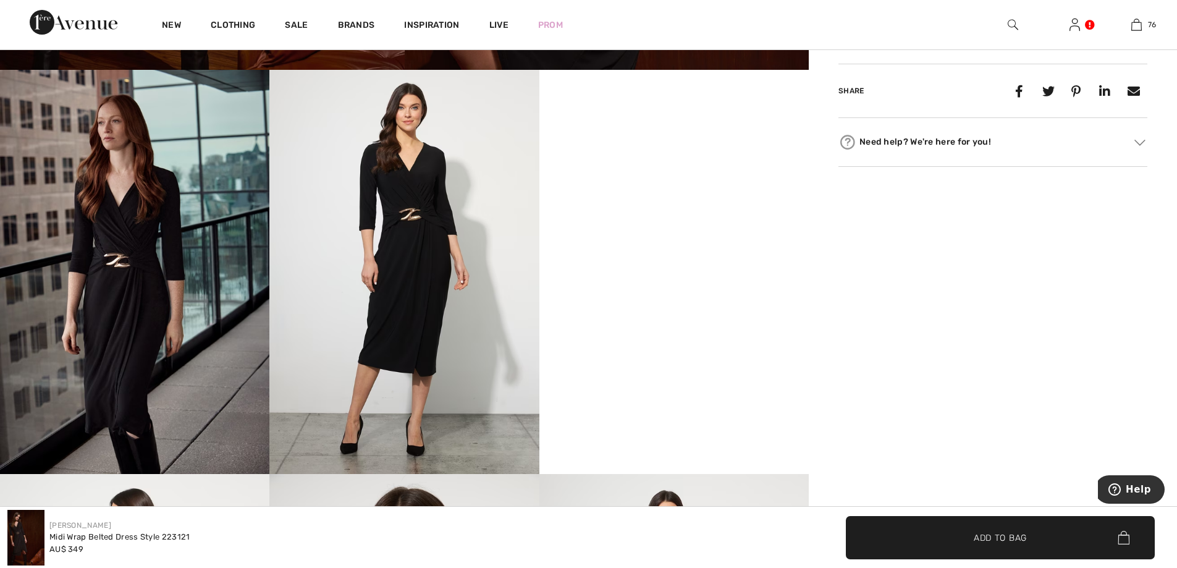
scroll to position [618, 0]
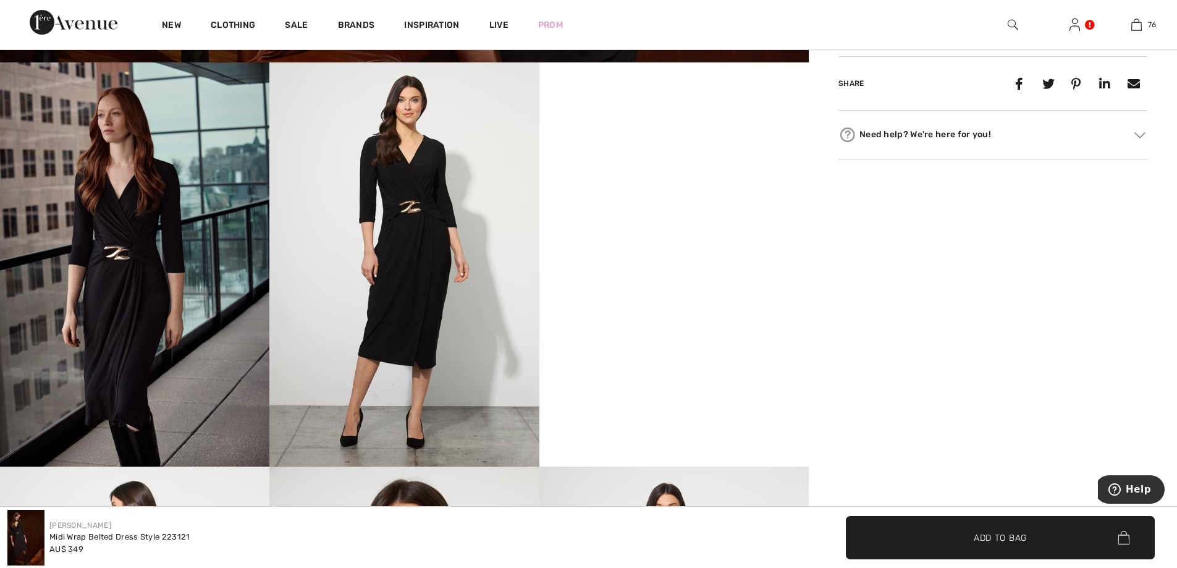
click at [614, 197] on video "Your browser does not support the video tag." at bounding box center [673, 129] width 269 height 135
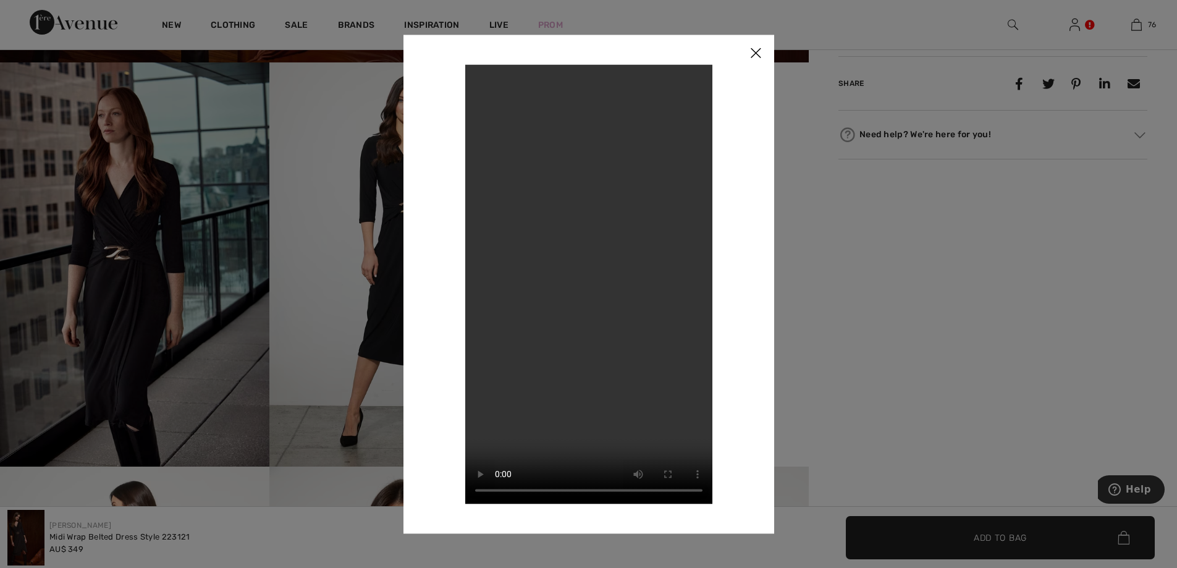
click at [757, 51] on img at bounding box center [755, 54] width 37 height 38
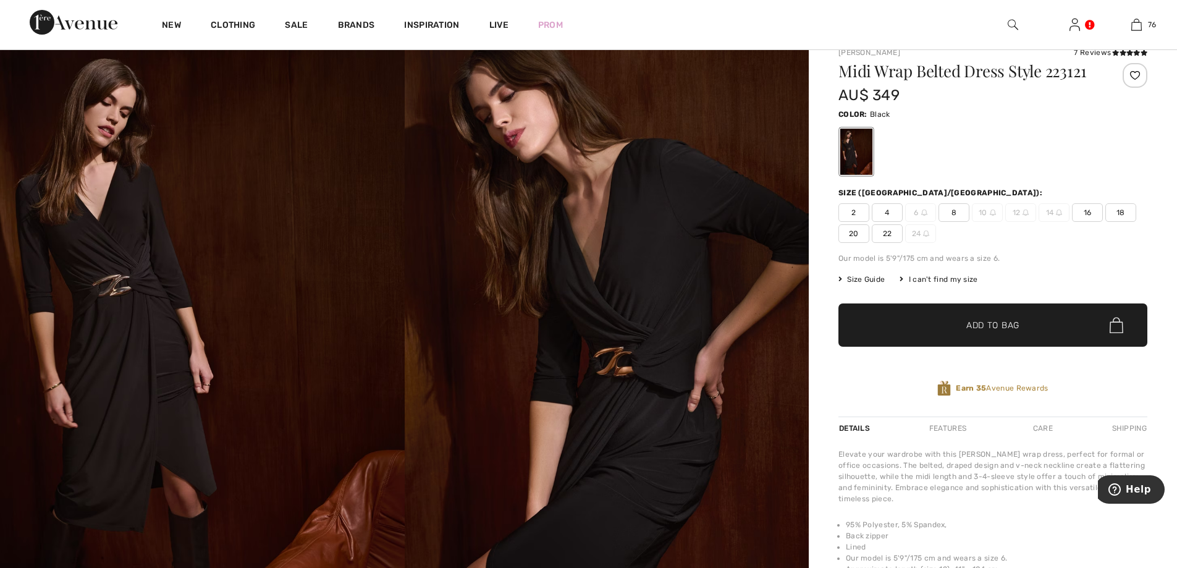
scroll to position [0, 0]
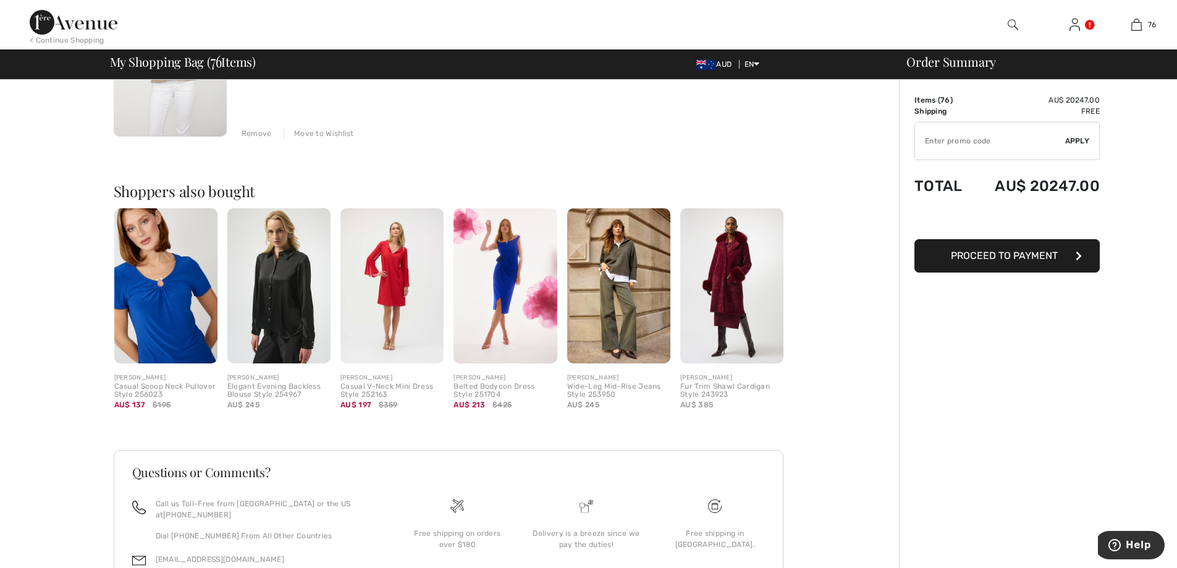
scroll to position [14251, 0]
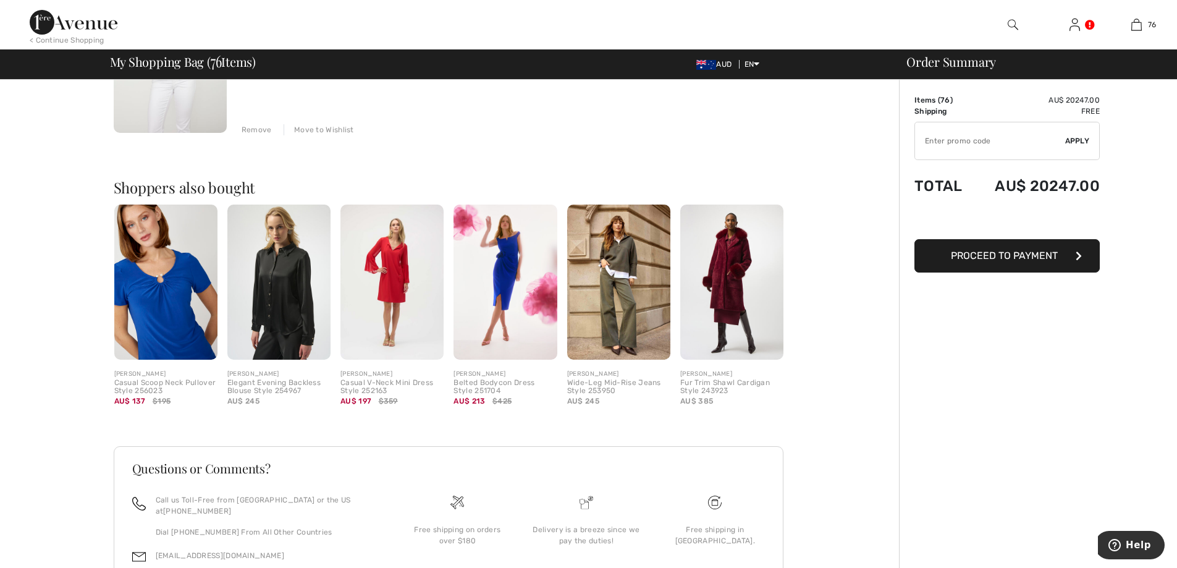
click at [732, 285] on img at bounding box center [731, 281] width 103 height 155
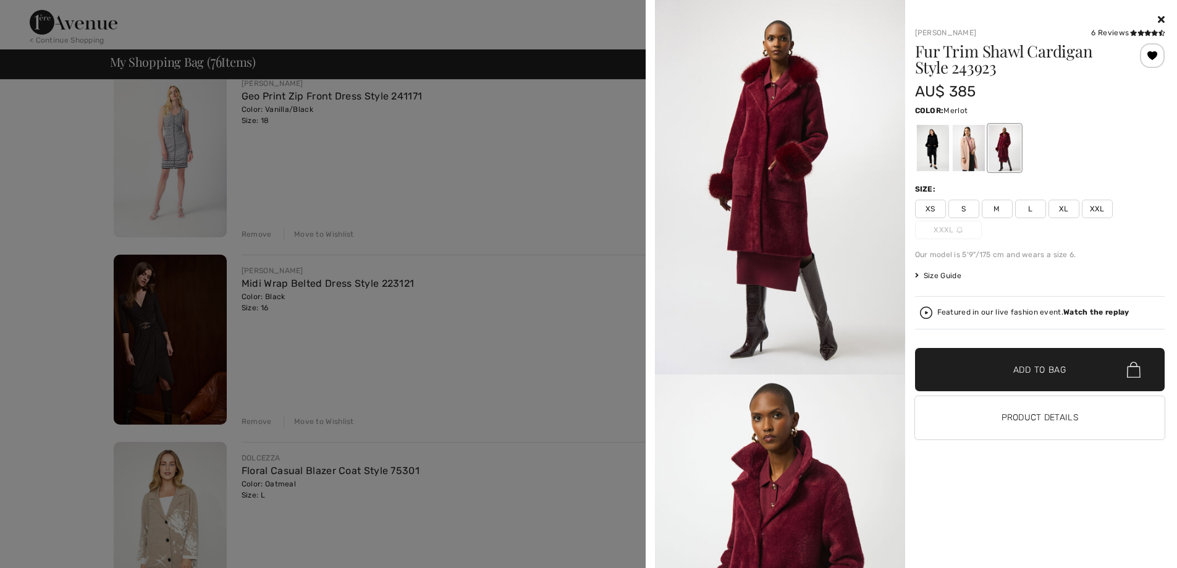
scroll to position [13200, 0]
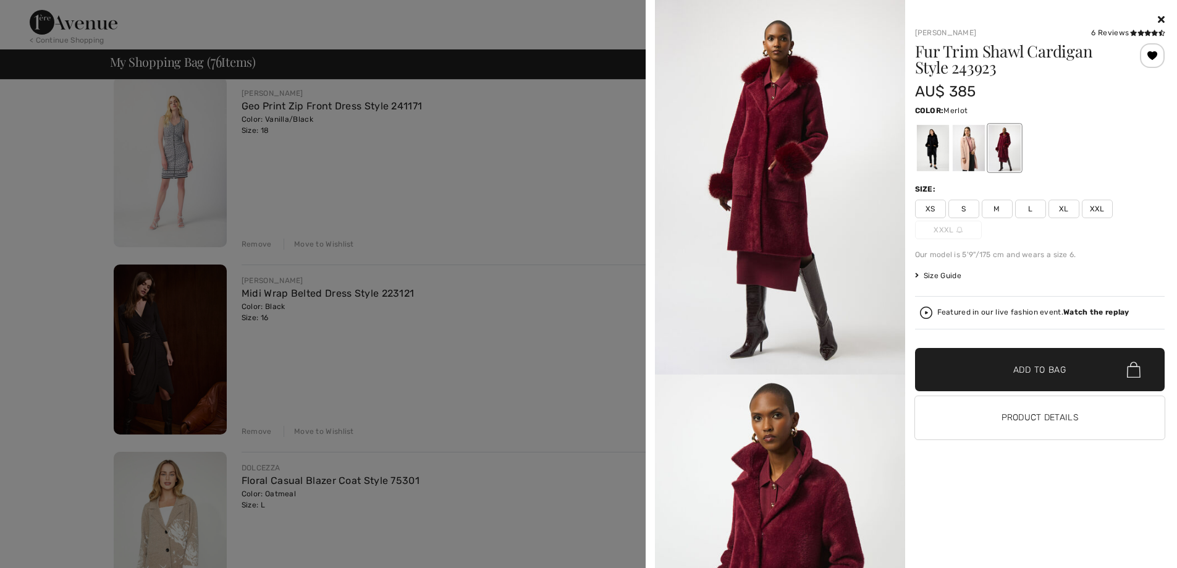
click at [1163, 16] on icon at bounding box center [1161, 19] width 7 height 10
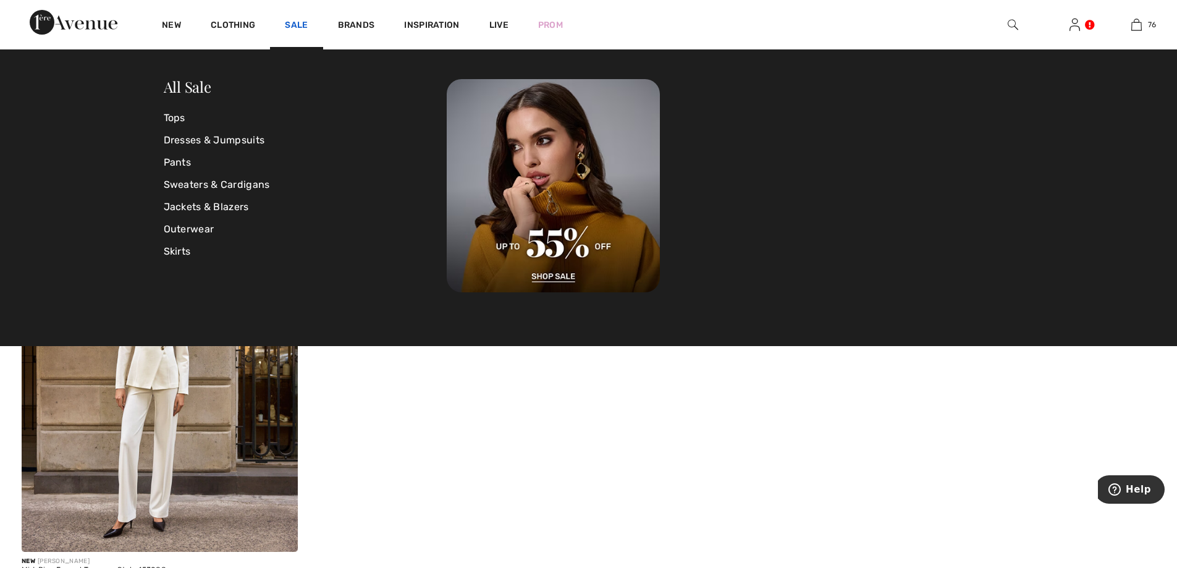
click at [297, 22] on link "Sale" at bounding box center [296, 26] width 23 height 13
click at [189, 85] on link "All Sale" at bounding box center [188, 87] width 48 height 20
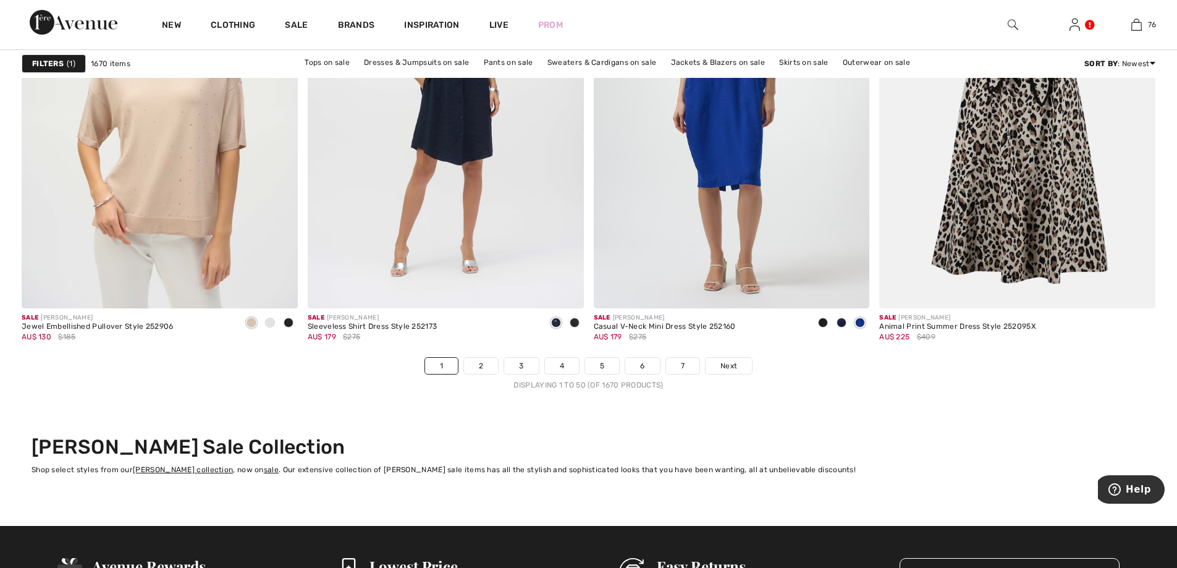
scroll to position [7043, 0]
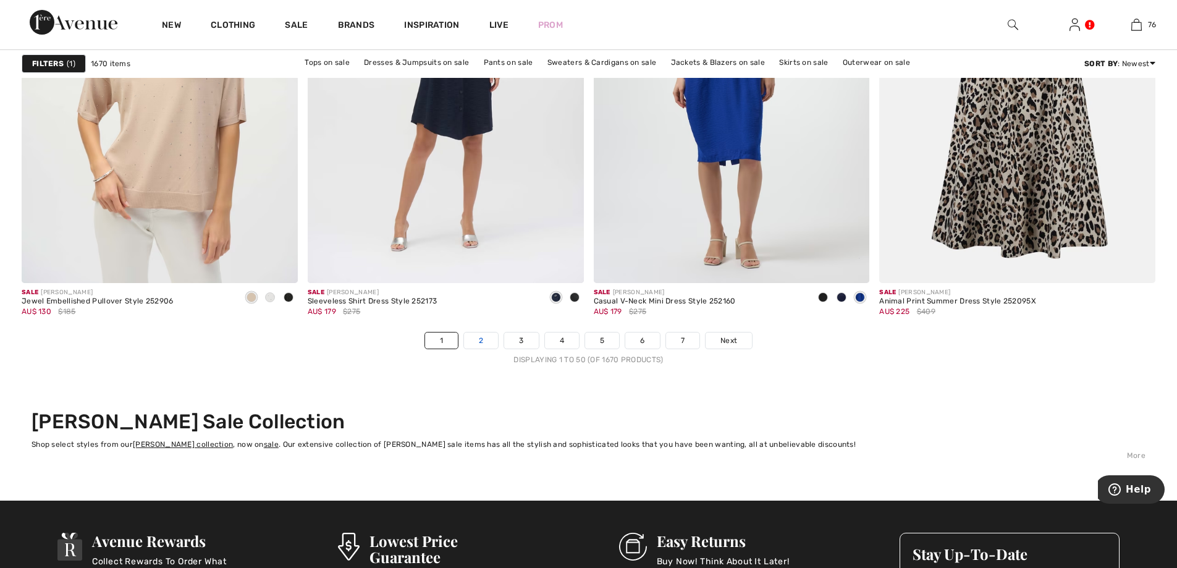
click at [481, 340] on link "2" at bounding box center [481, 340] width 34 height 16
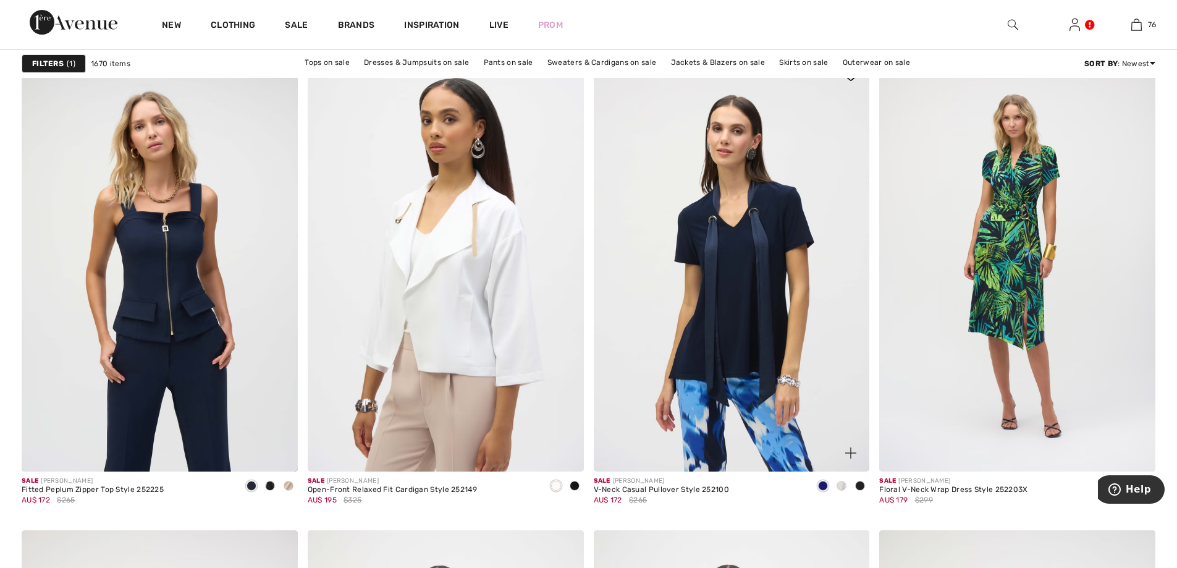
scroll to position [1092, 0]
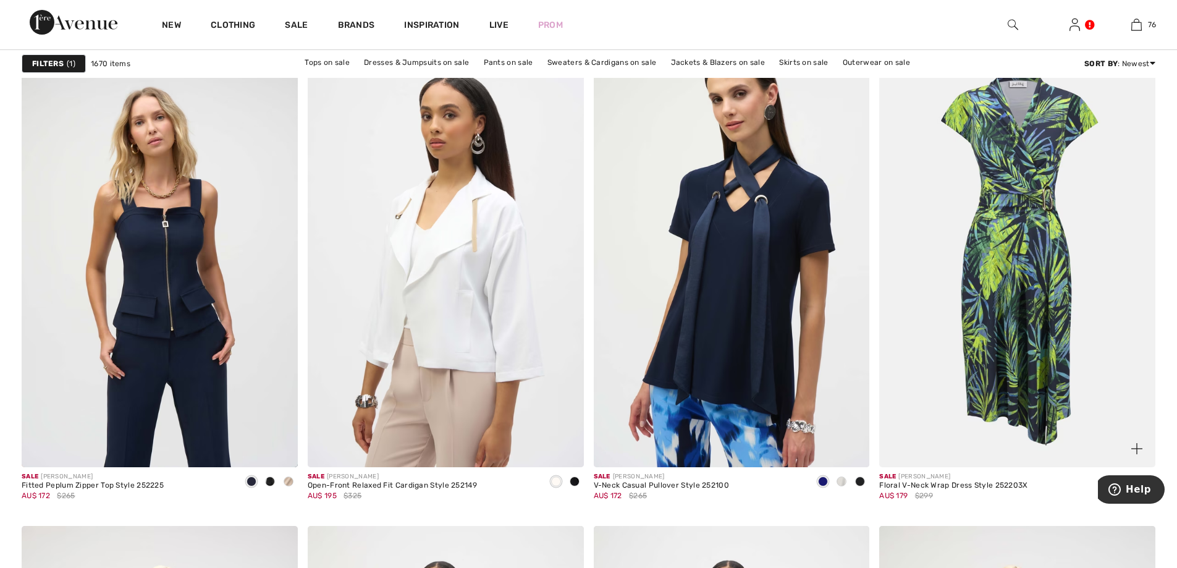
click at [1033, 197] on img at bounding box center [1017, 260] width 276 height 414
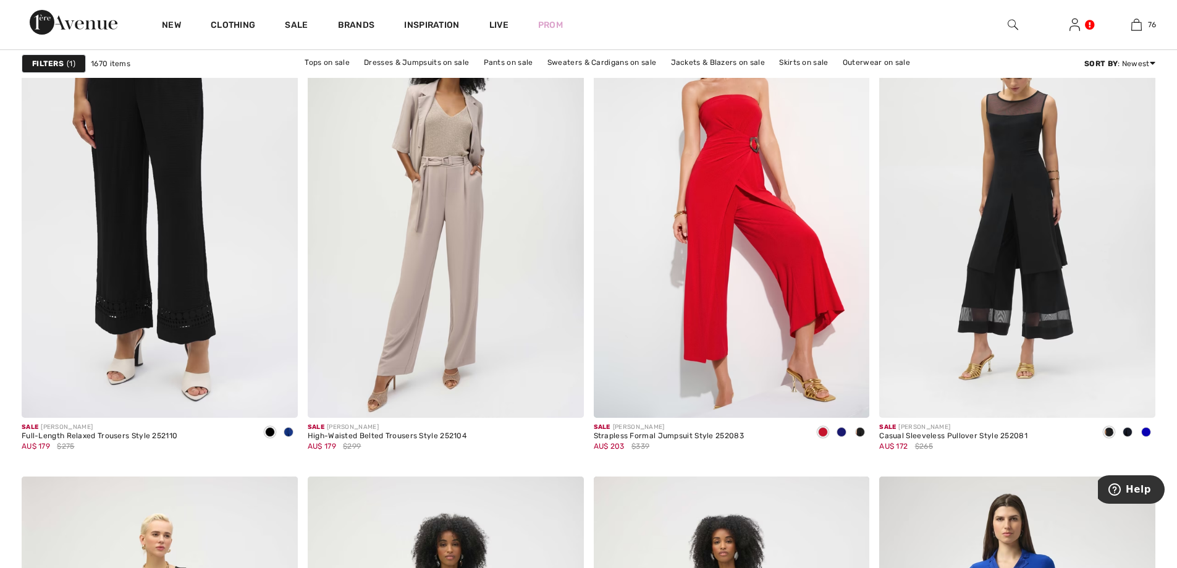
scroll to position [2265, 0]
click at [1016, 153] on img at bounding box center [1017, 210] width 276 height 414
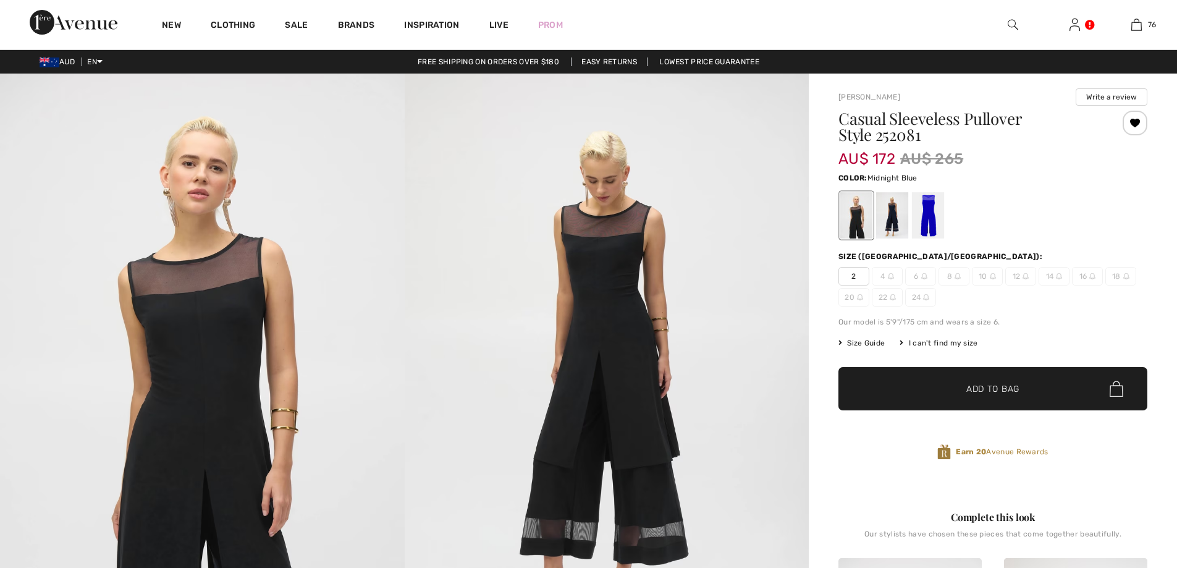
click at [890, 211] on div at bounding box center [892, 215] width 32 height 46
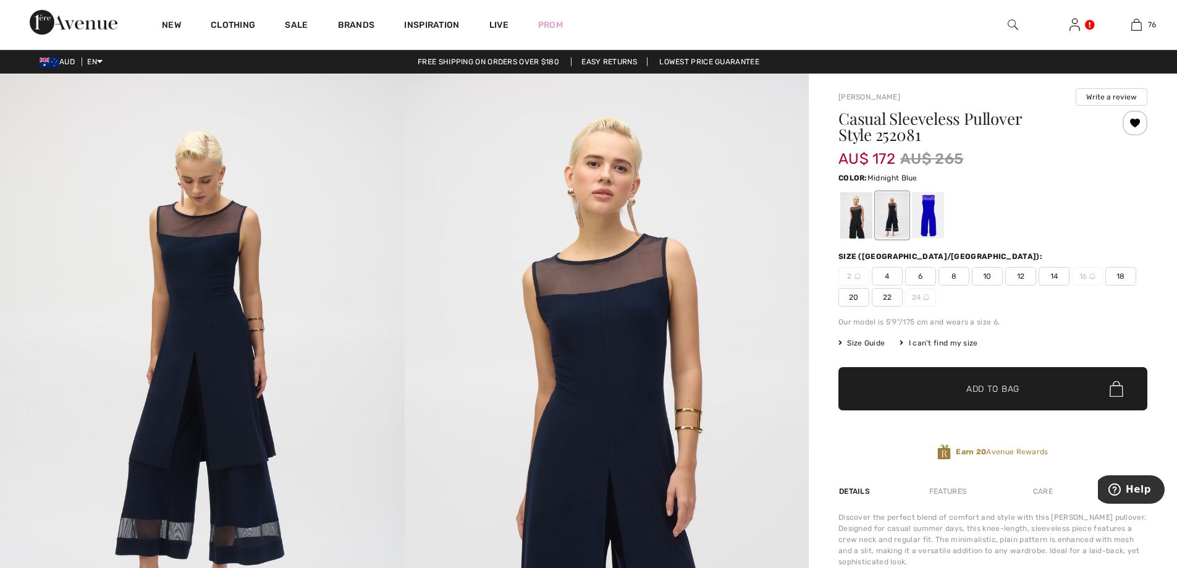
click at [1052, 274] on span "14" at bounding box center [1054, 276] width 31 height 19
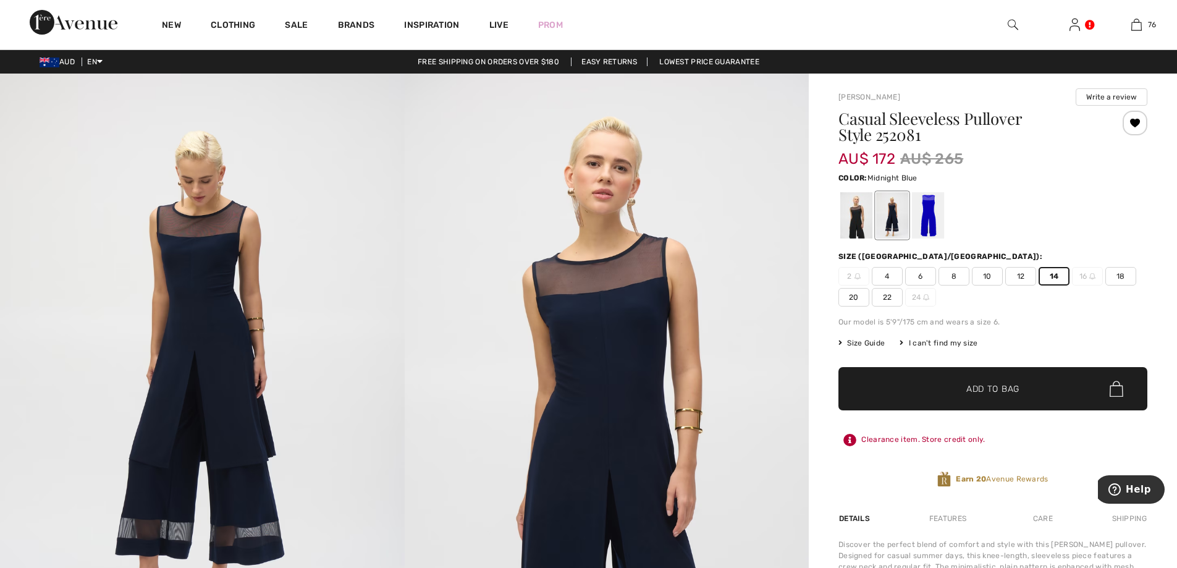
click at [1022, 382] on span "✔ Added to Bag Add to Bag" at bounding box center [992, 388] width 309 height 43
click at [930, 209] on div at bounding box center [928, 215] width 32 height 46
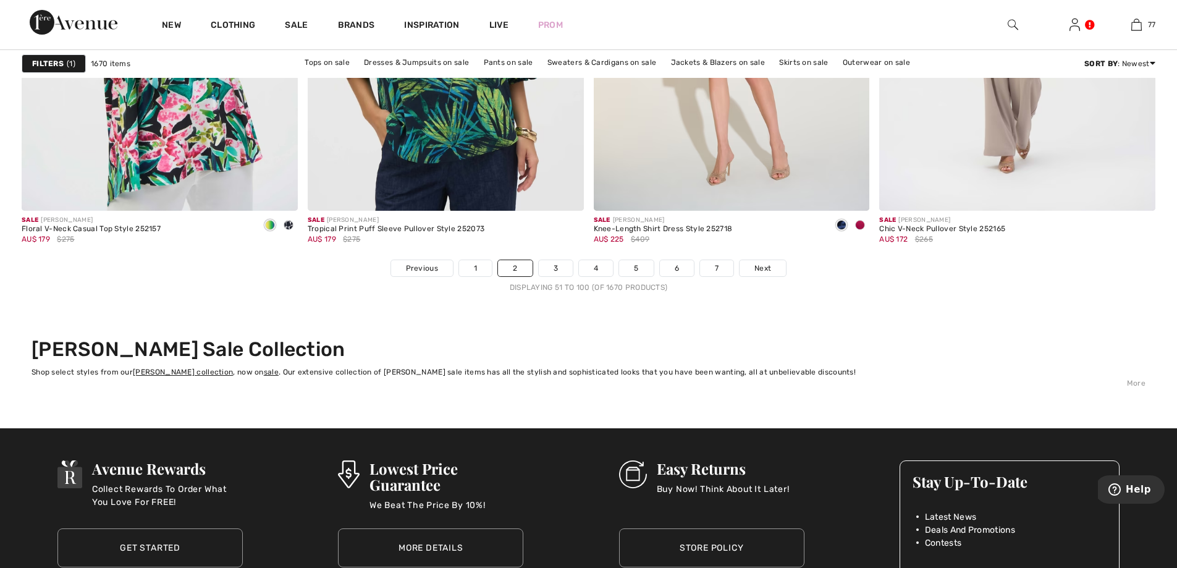
scroll to position [7126, 0]
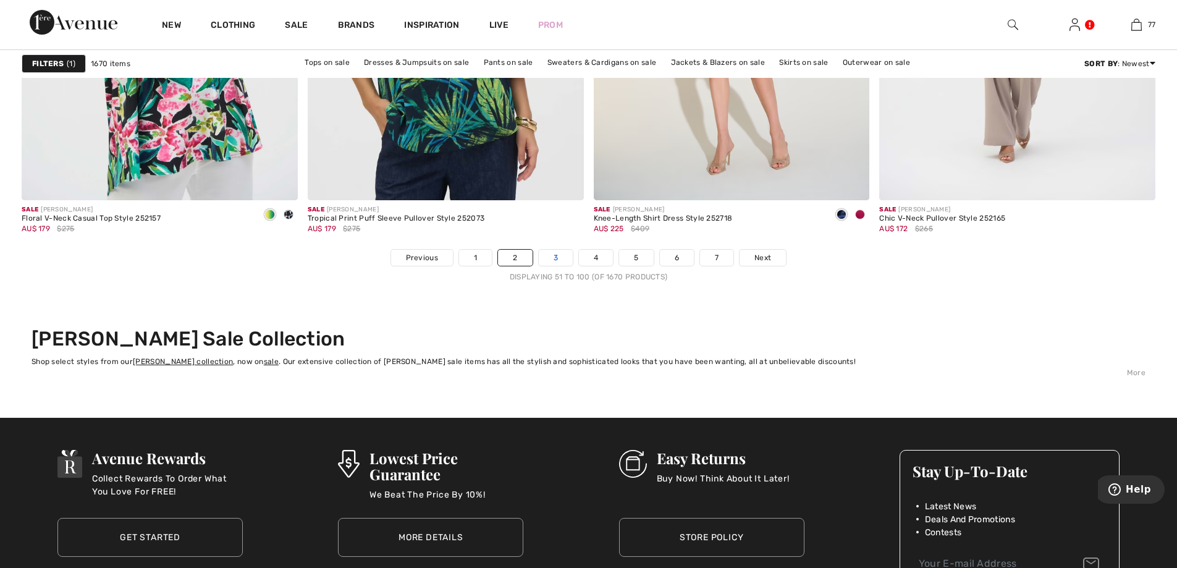
click at [563, 255] on link "3" at bounding box center [556, 258] width 34 height 16
